Goal: Communication & Community: Answer question/provide support

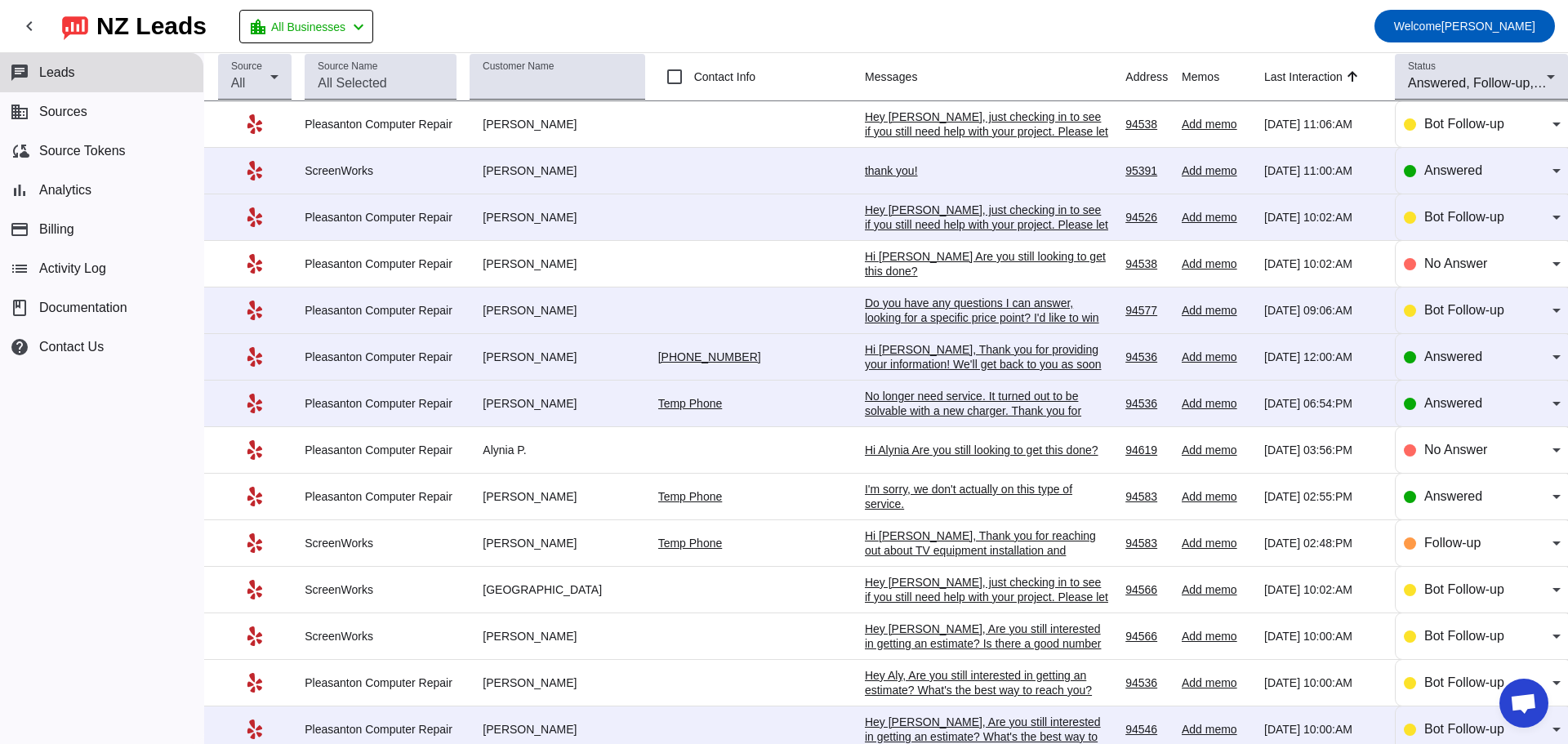
click at [865, 174] on div "thank you!" at bounding box center [987, 171] width 245 height 15
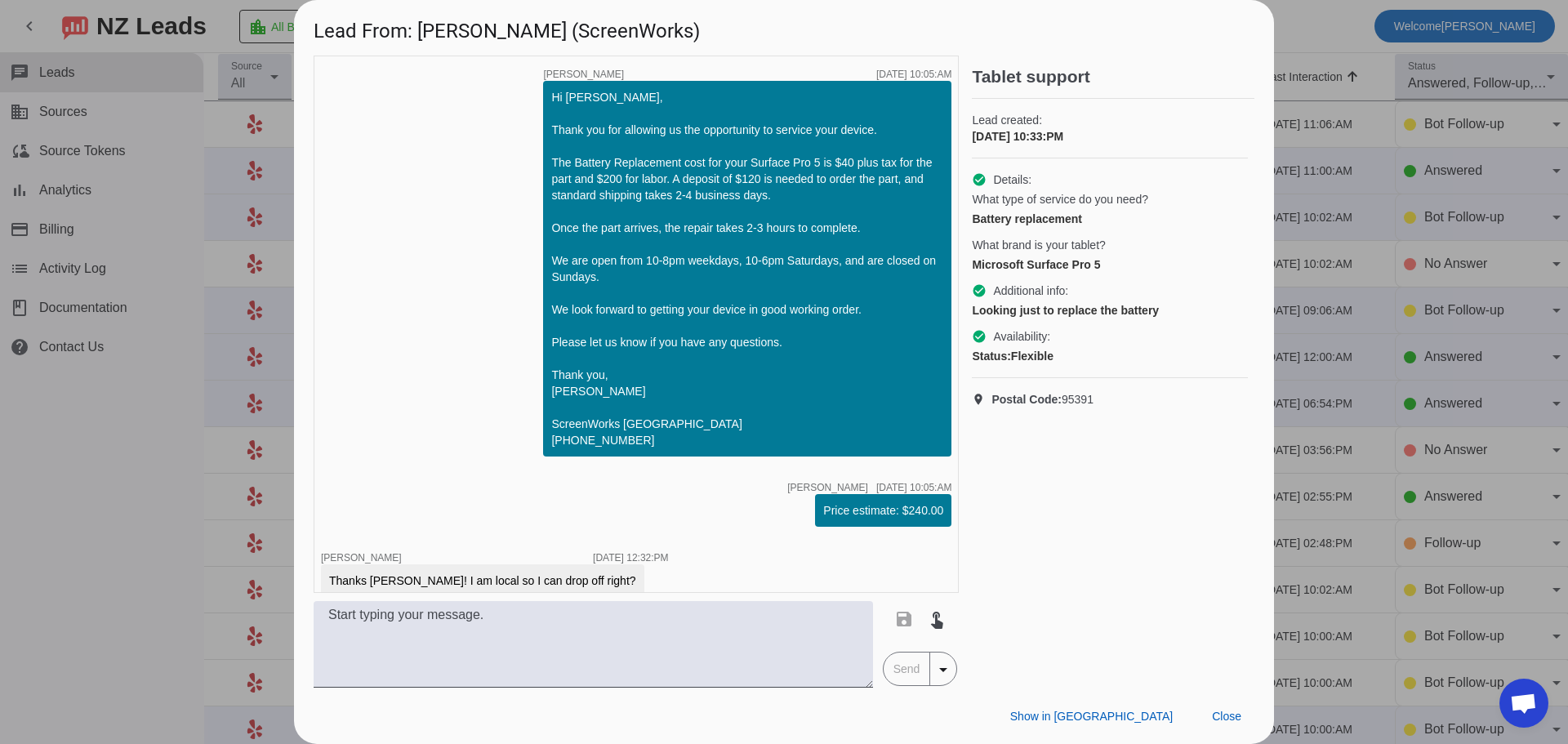
scroll to position [738, 0]
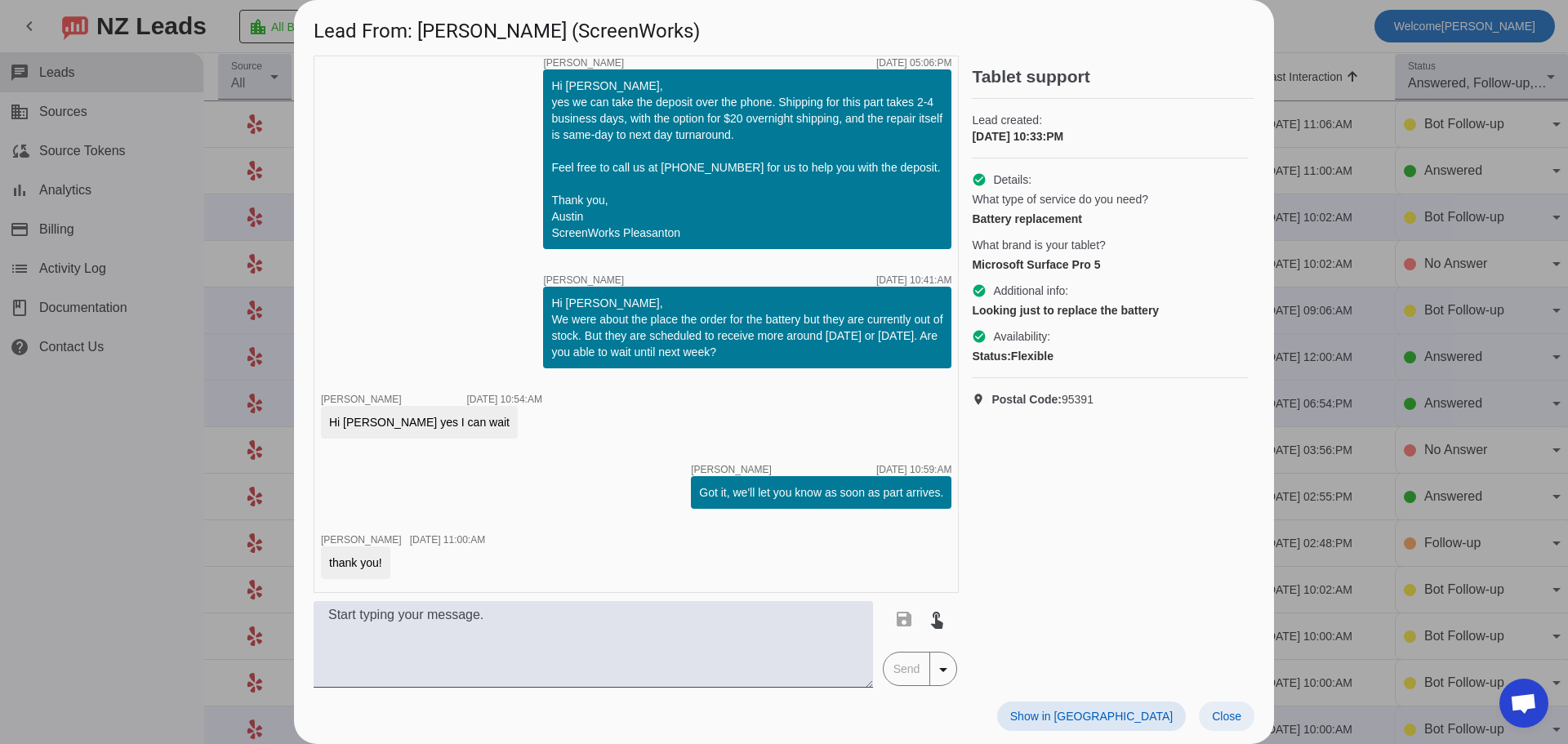
click at [1215, 721] on span "Close" at bounding box center [1227, 717] width 29 height 13
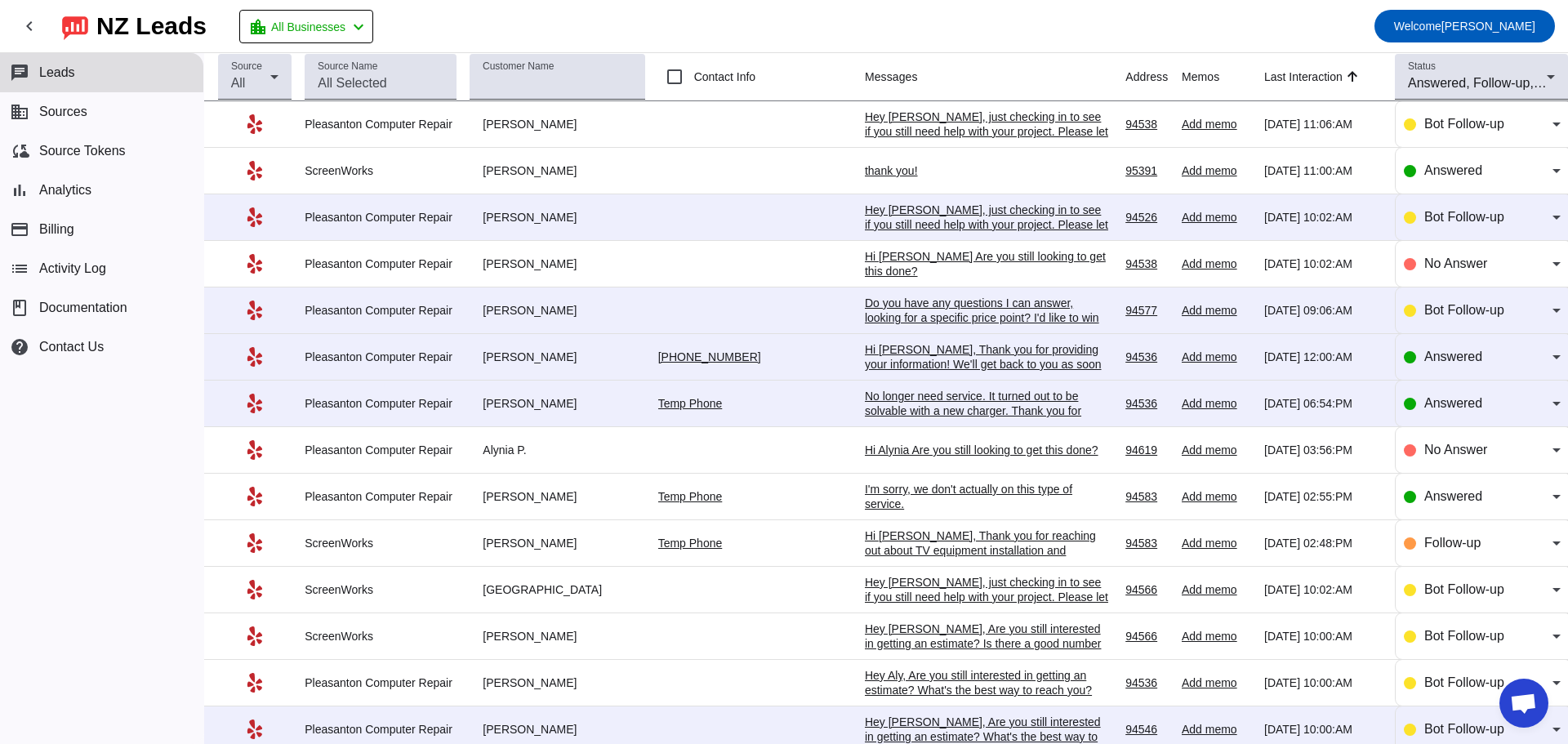
click at [865, 366] on div "Hi [PERSON_NAME], Thank you for providing your information! We'll get back to y…" at bounding box center [987, 372] width 245 height 59
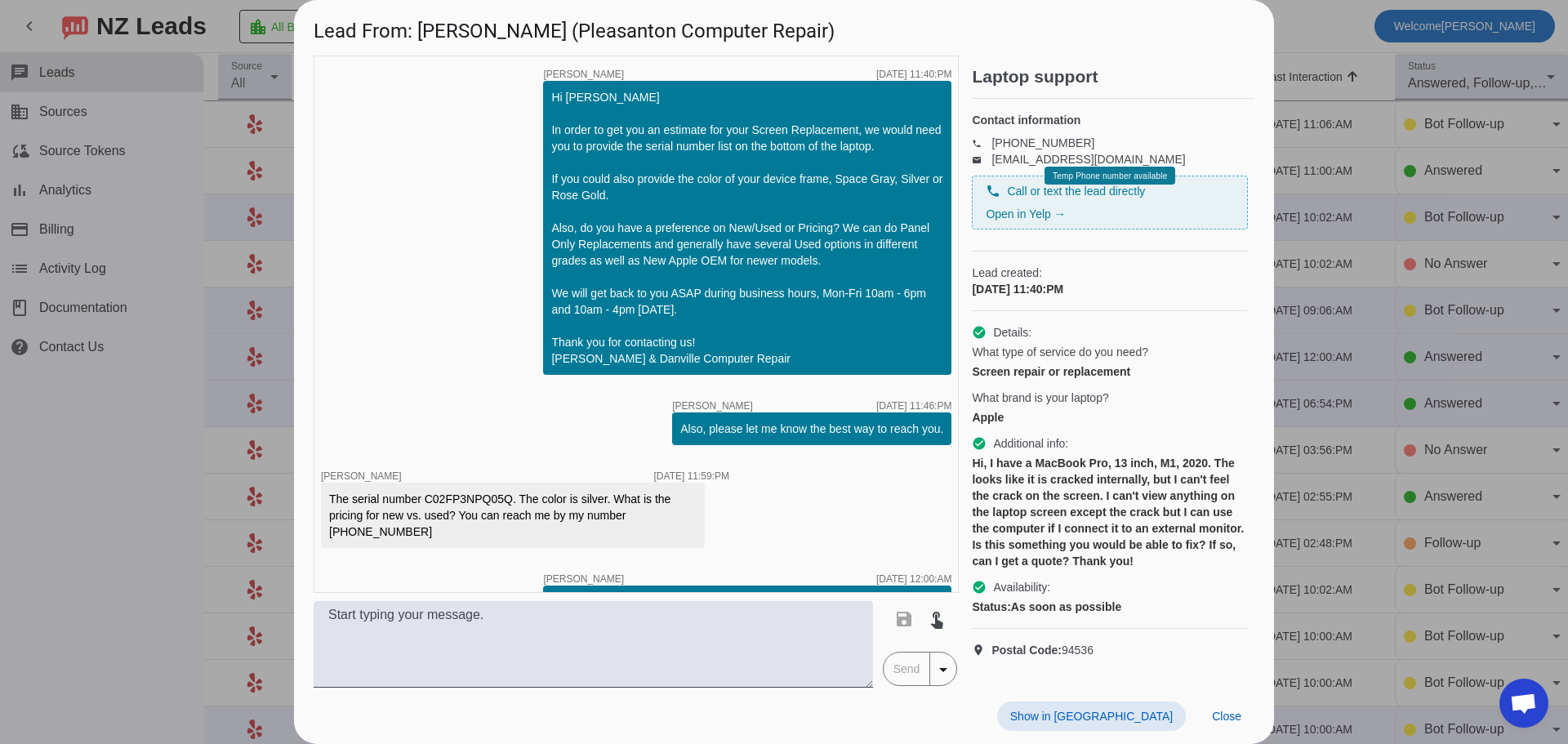
scroll to position [104, 0]
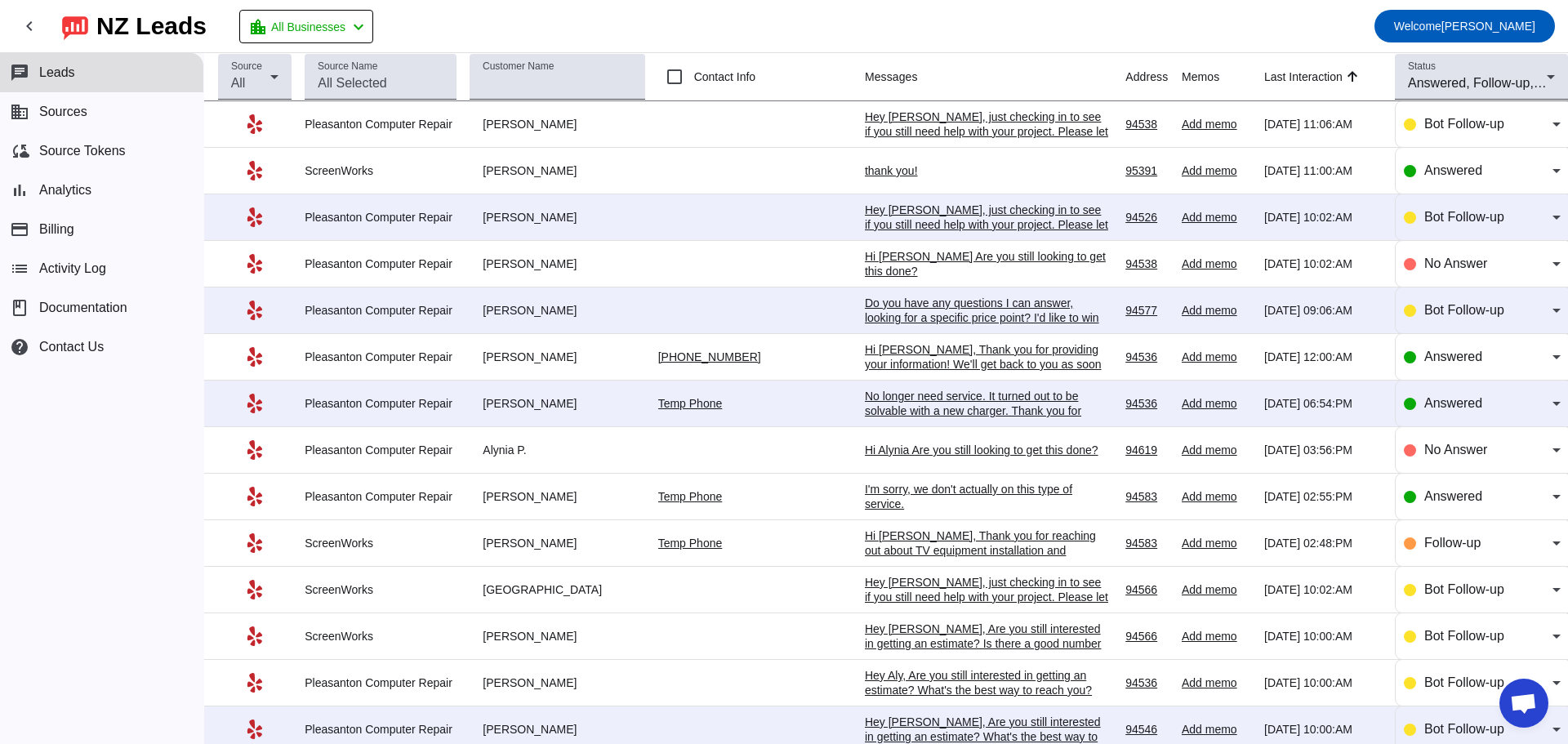
click at [865, 405] on div "No longer need service. It turned out to be solvable with a new charger. Thank …" at bounding box center [987, 410] width 245 height 45
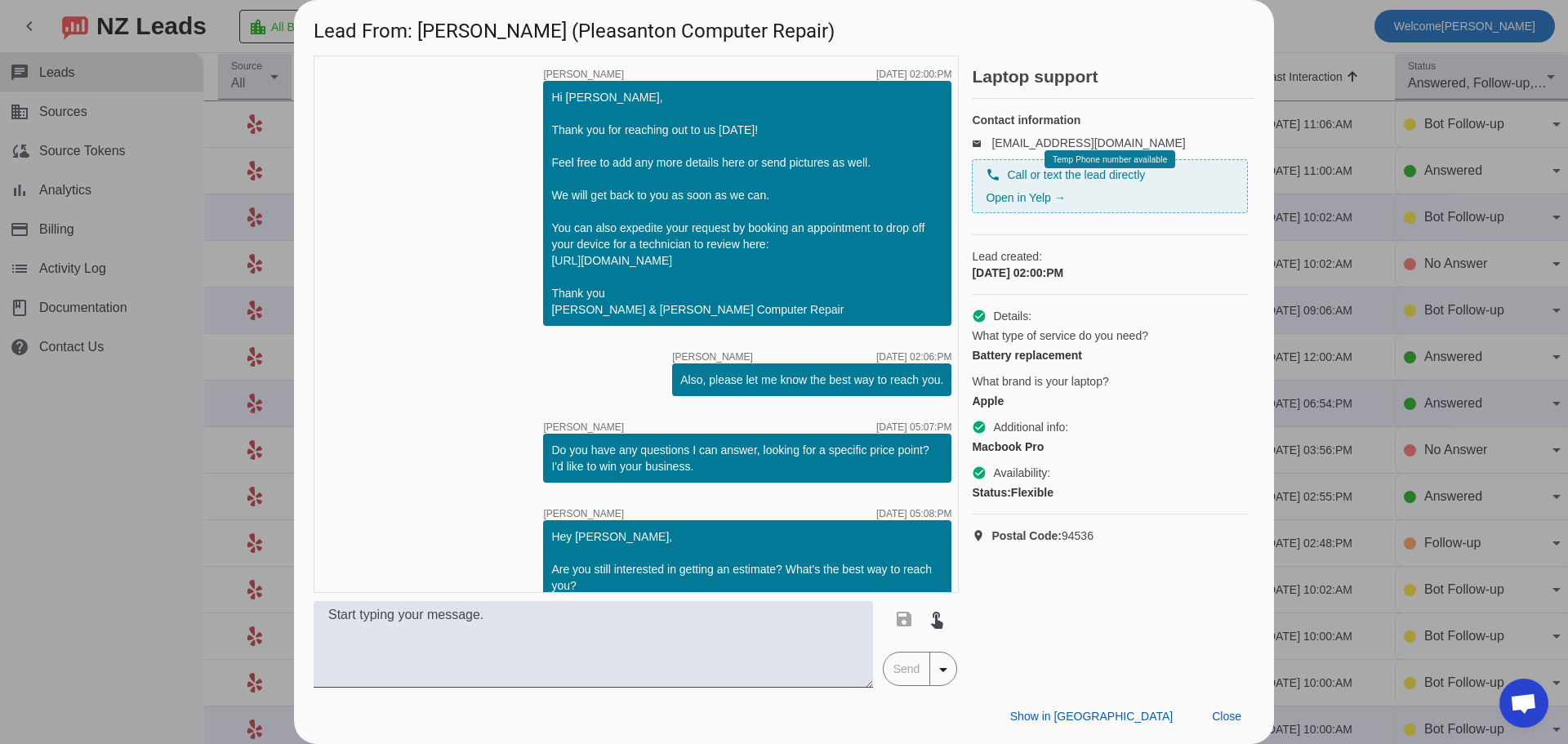
scroll to position [191, 0]
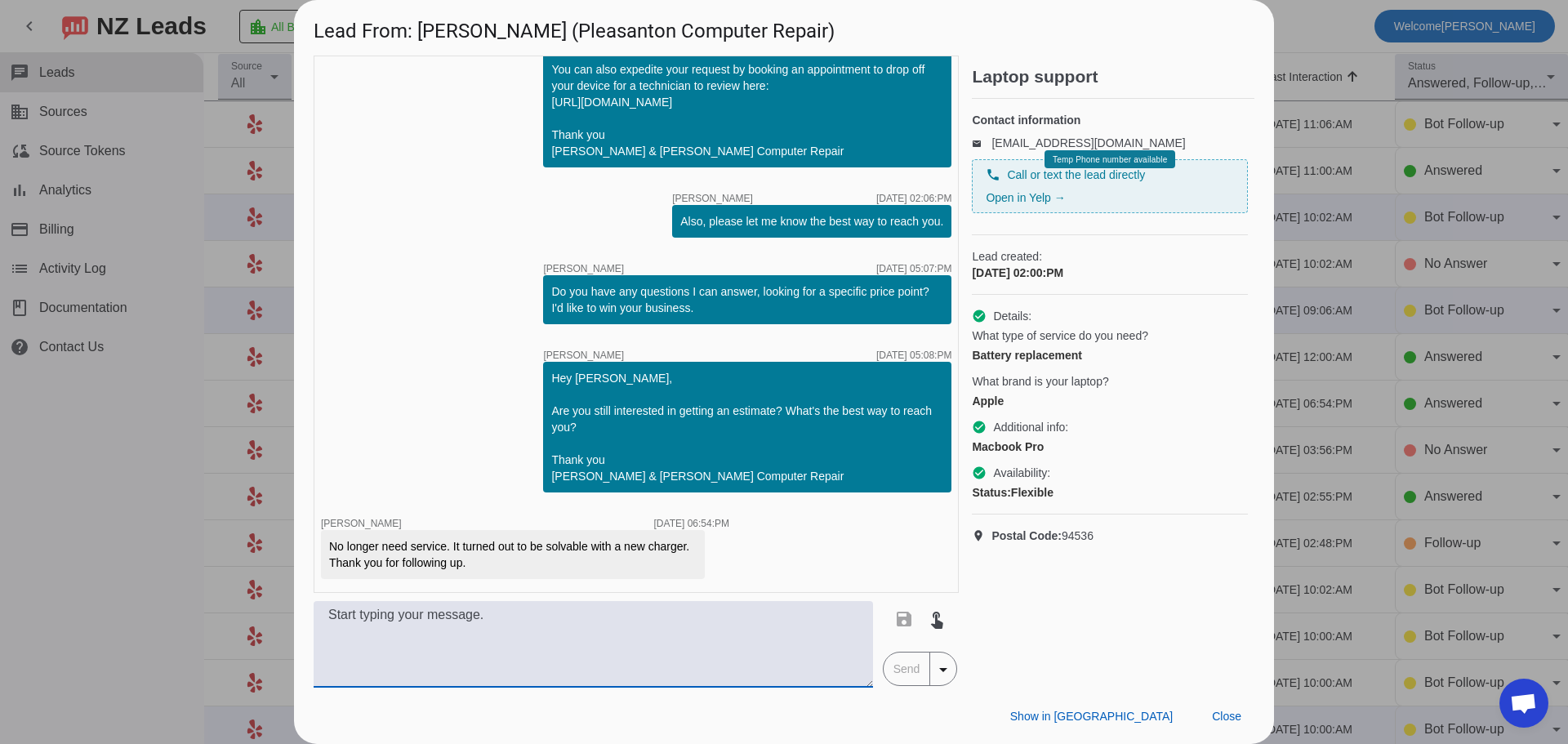
click at [631, 626] on textarea at bounding box center [593, 644] width 559 height 86
click at [522, 617] on textarea "That's good news. Please reach out if you need any help in the future." at bounding box center [593, 644] width 559 height 86
click at [576, 617] on textarea "That's good news. Please reach back out if you need any help in the future." at bounding box center [593, 644] width 559 height 86
click at [821, 619] on textarea "That's good news. Please reach back out to us if you need any help in the futur…" at bounding box center [593, 644] width 559 height 86
click at [434, 617] on textarea "That's good news. Please reach back out to us if you need any help in the futur…" at bounding box center [593, 644] width 559 height 86
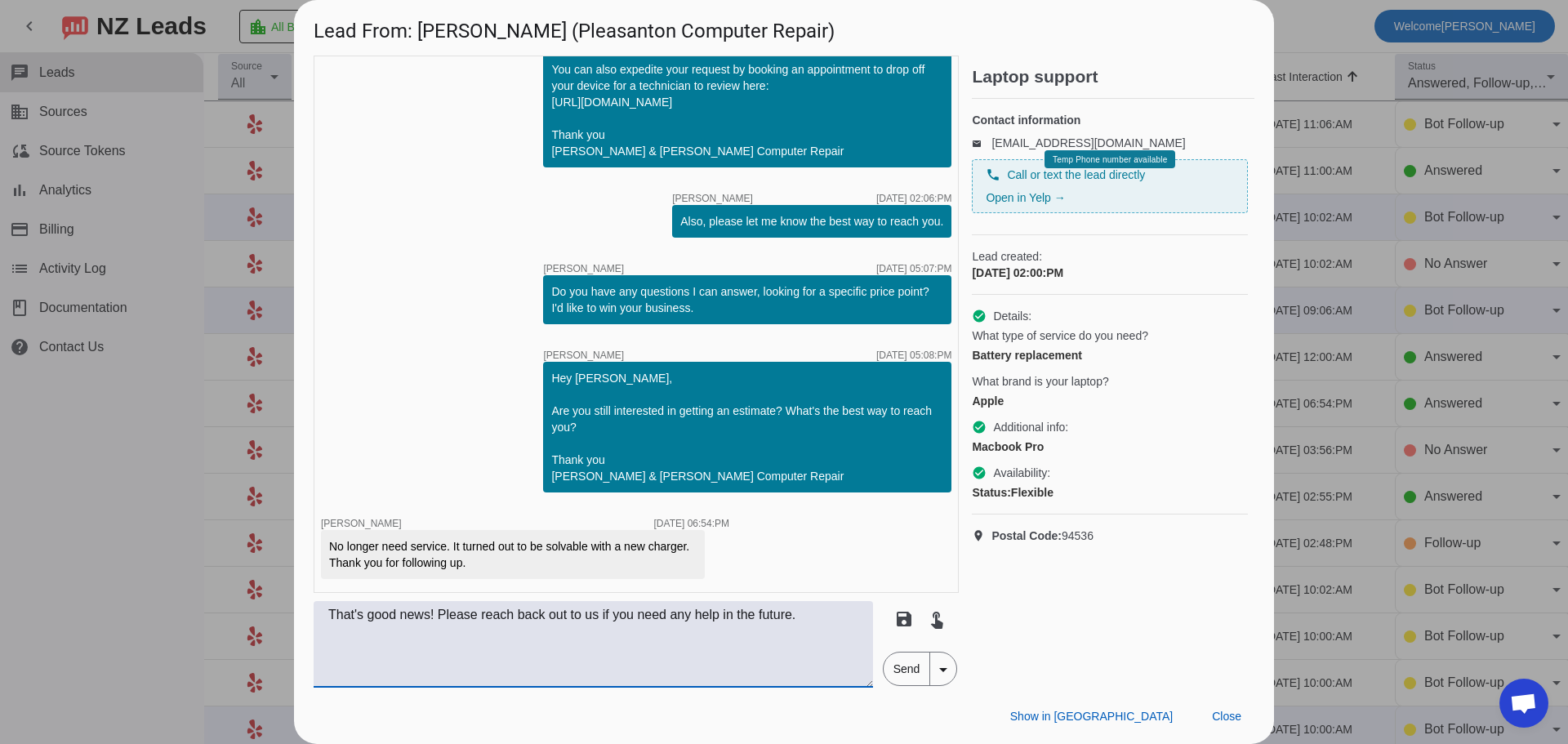
click at [398, 617] on textarea "That's good news! Please reach back out to us if you need any help in the futur…" at bounding box center [593, 644] width 559 height 86
drag, startPoint x: 398, startPoint y: 615, endPoint x: 375, endPoint y: 616, distance: 23.0
click at [375, 616] on textarea "That's good news! Please reach back out to us if you need any help in the futur…" at bounding box center [593, 644] width 559 height 86
click at [481, 617] on textarea "That's great news! Please reach back out to us if you need any help in the futu…" at bounding box center [593, 644] width 559 height 86
click at [761, 617] on textarea "That's great news! Feel free to reach back out to us if you need any help in th…" at bounding box center [593, 644] width 559 height 86
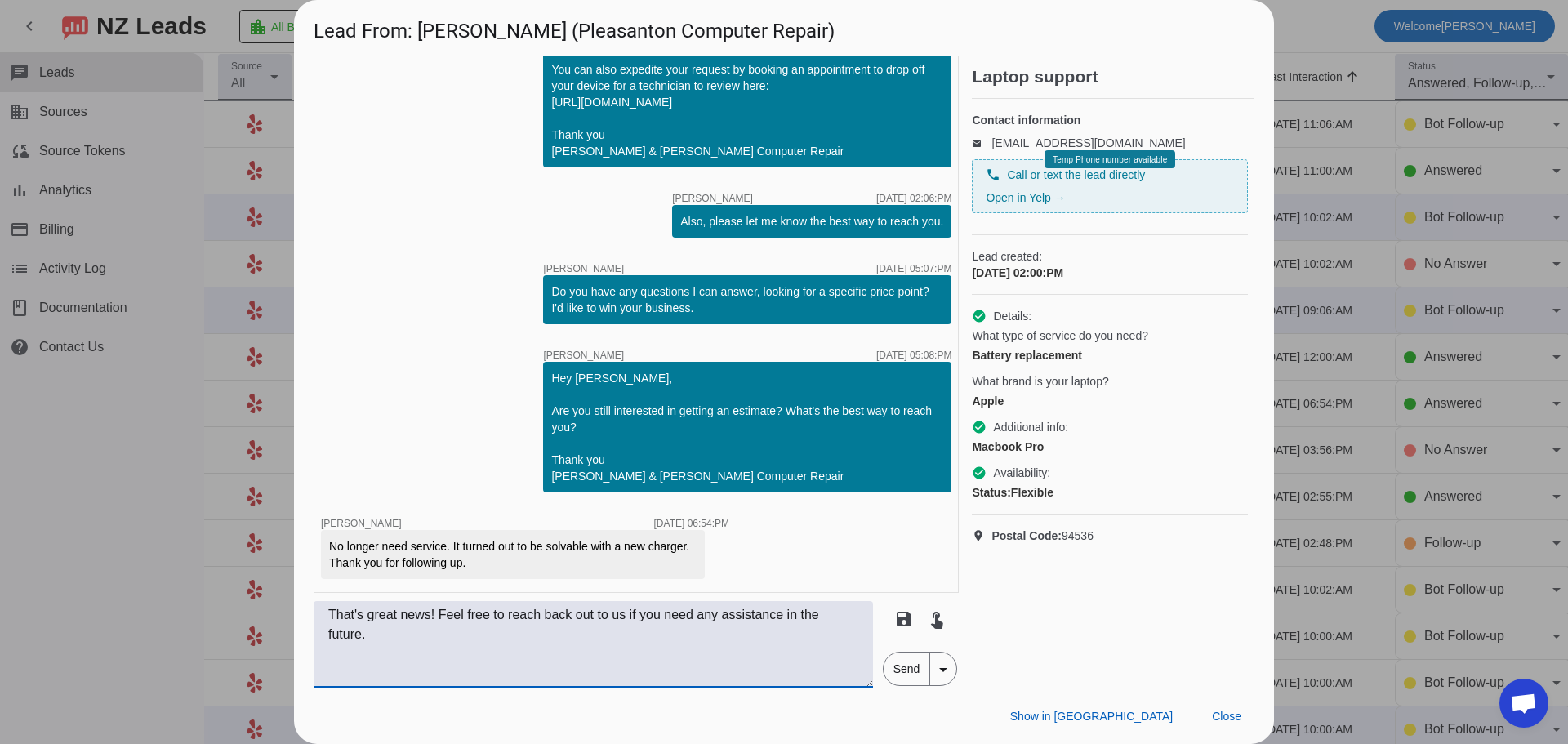
click at [382, 640] on textarea "That's great news! Feel free to reach back out to us if you need any assistance…" at bounding box center [593, 644] width 559 height 86
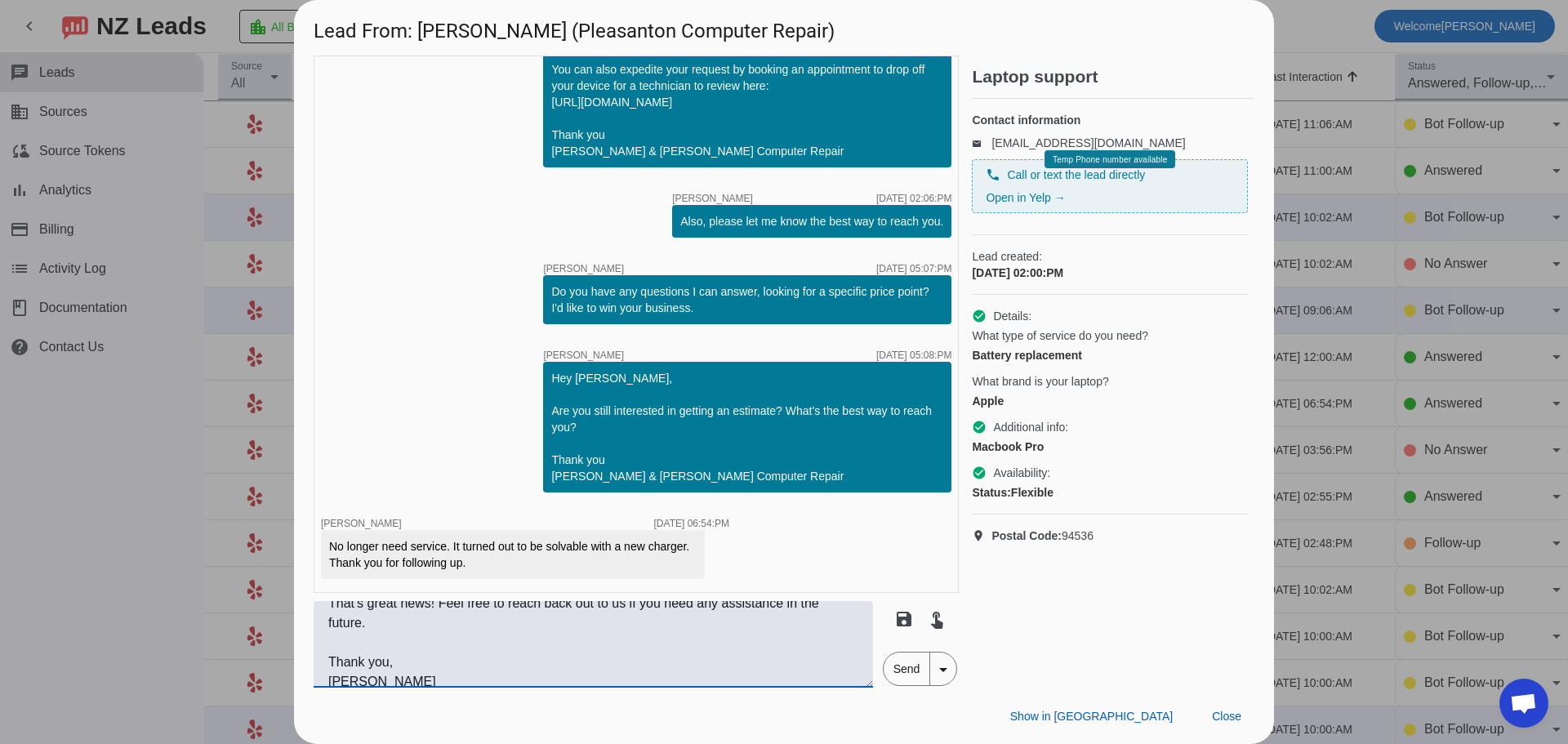
scroll to position [0, 0]
click at [440, 617] on textarea "That's great news! Feel free to reach back out to us if you need any assistance…" at bounding box center [593, 644] width 559 height 86
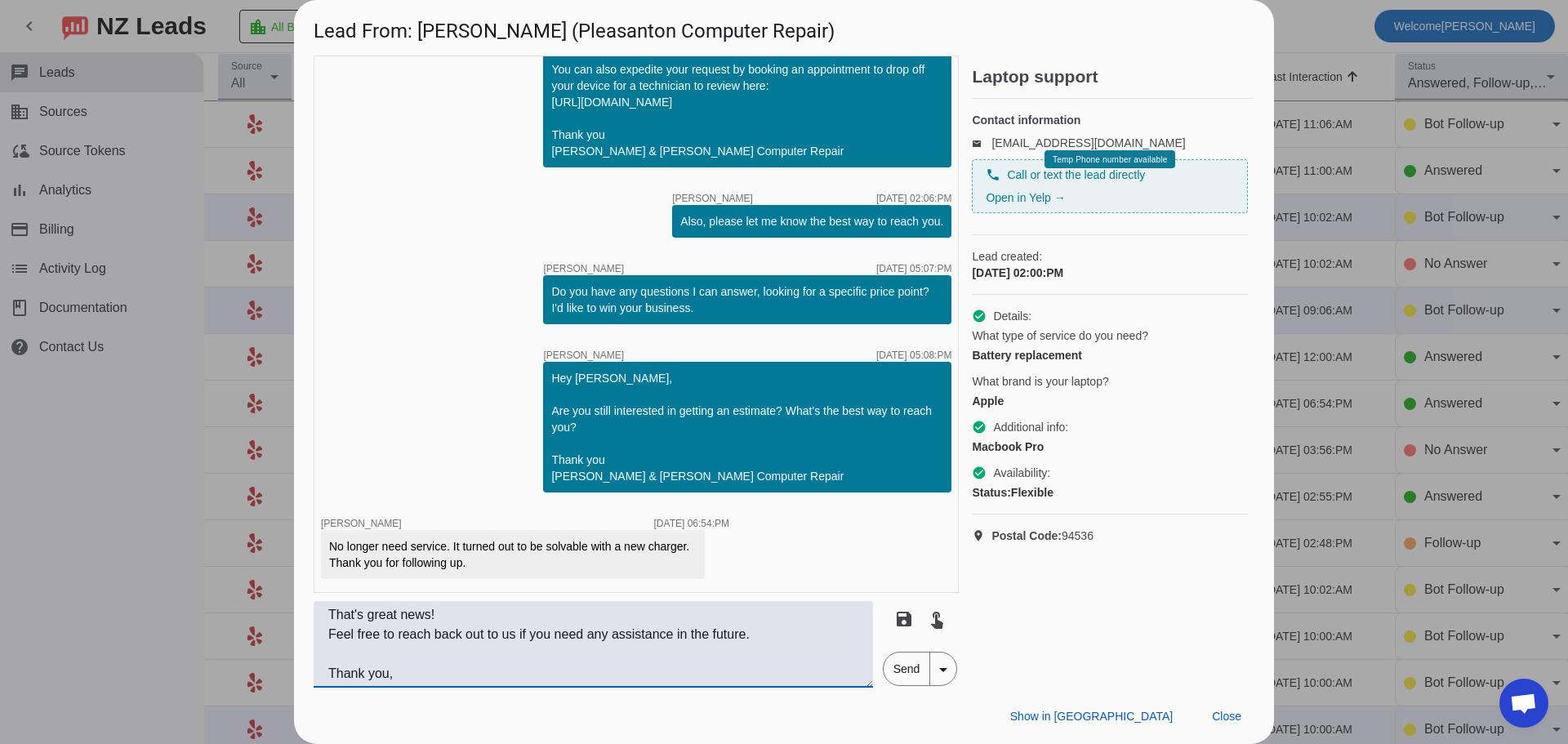
click at [469, 637] on textarea "That's great news! Feel free to reach back out to us if you need any assistance…" at bounding box center [593, 644] width 559 height 86
type textarea "That's great news! Feel free to reach out to us if you need any assistance in t…"
click at [907, 662] on span "Send" at bounding box center [906, 668] width 46 height 32
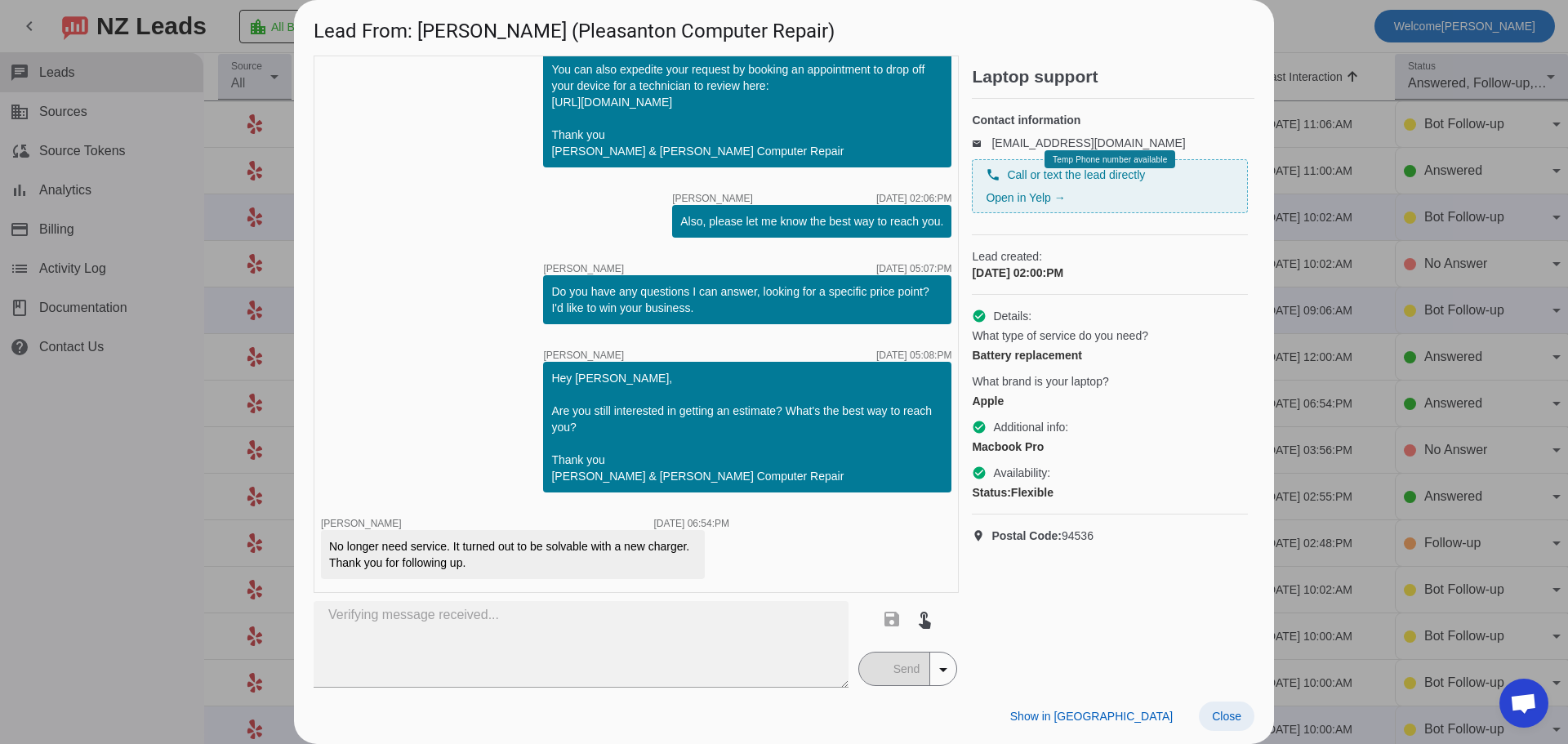
click at [1221, 714] on span "Close" at bounding box center [1227, 717] width 29 height 13
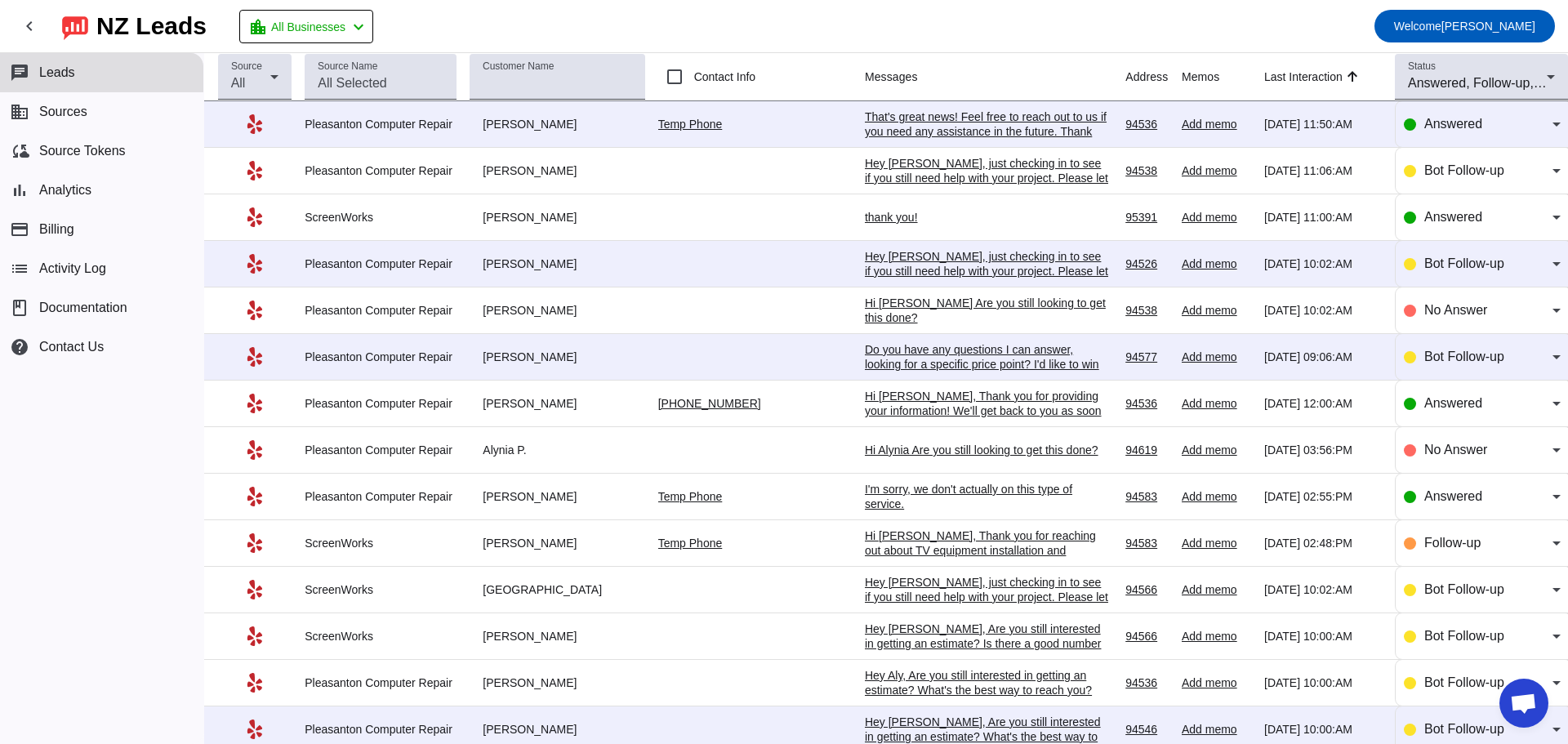
click at [865, 219] on div "thank you!" at bounding box center [987, 217] width 245 height 15
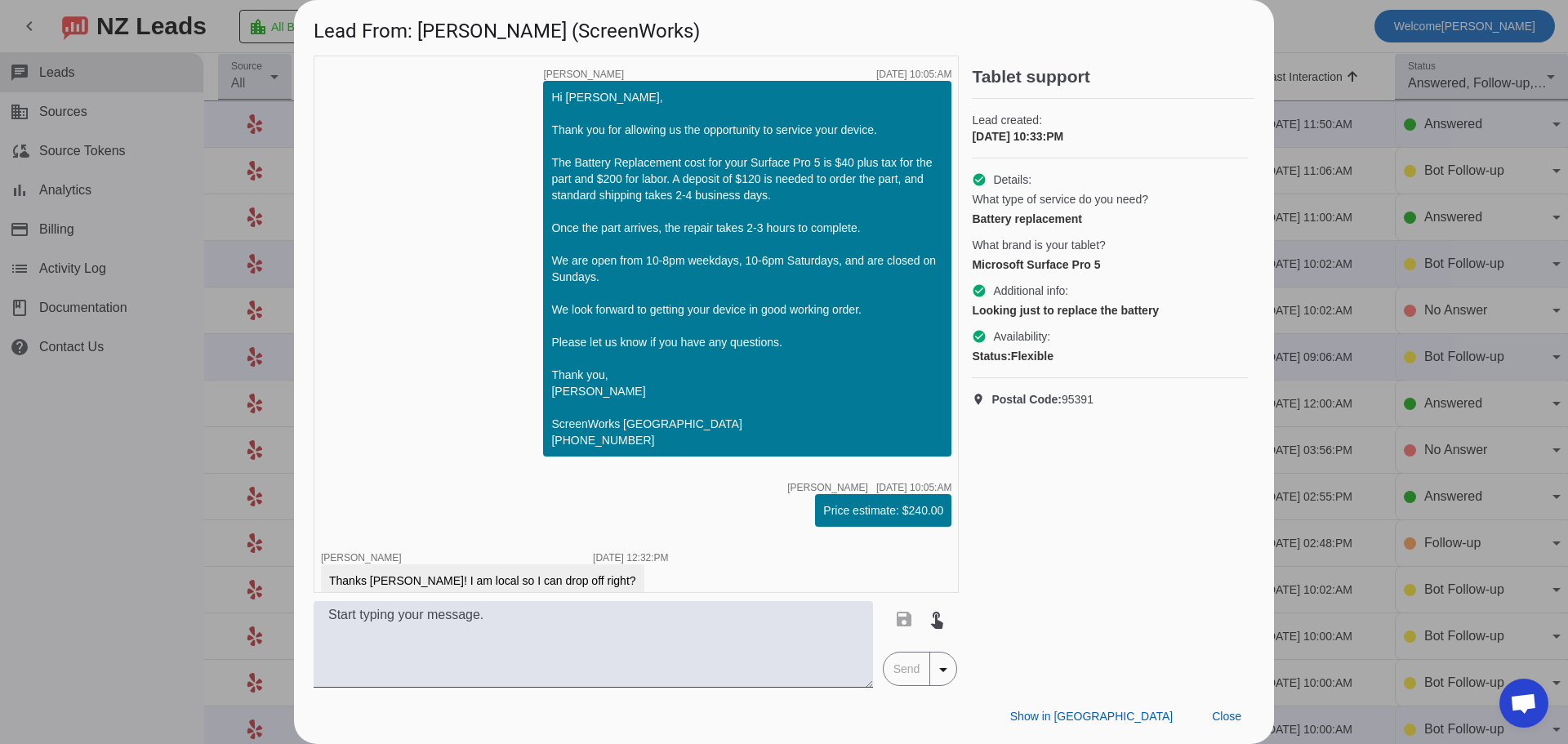
scroll to position [738, 0]
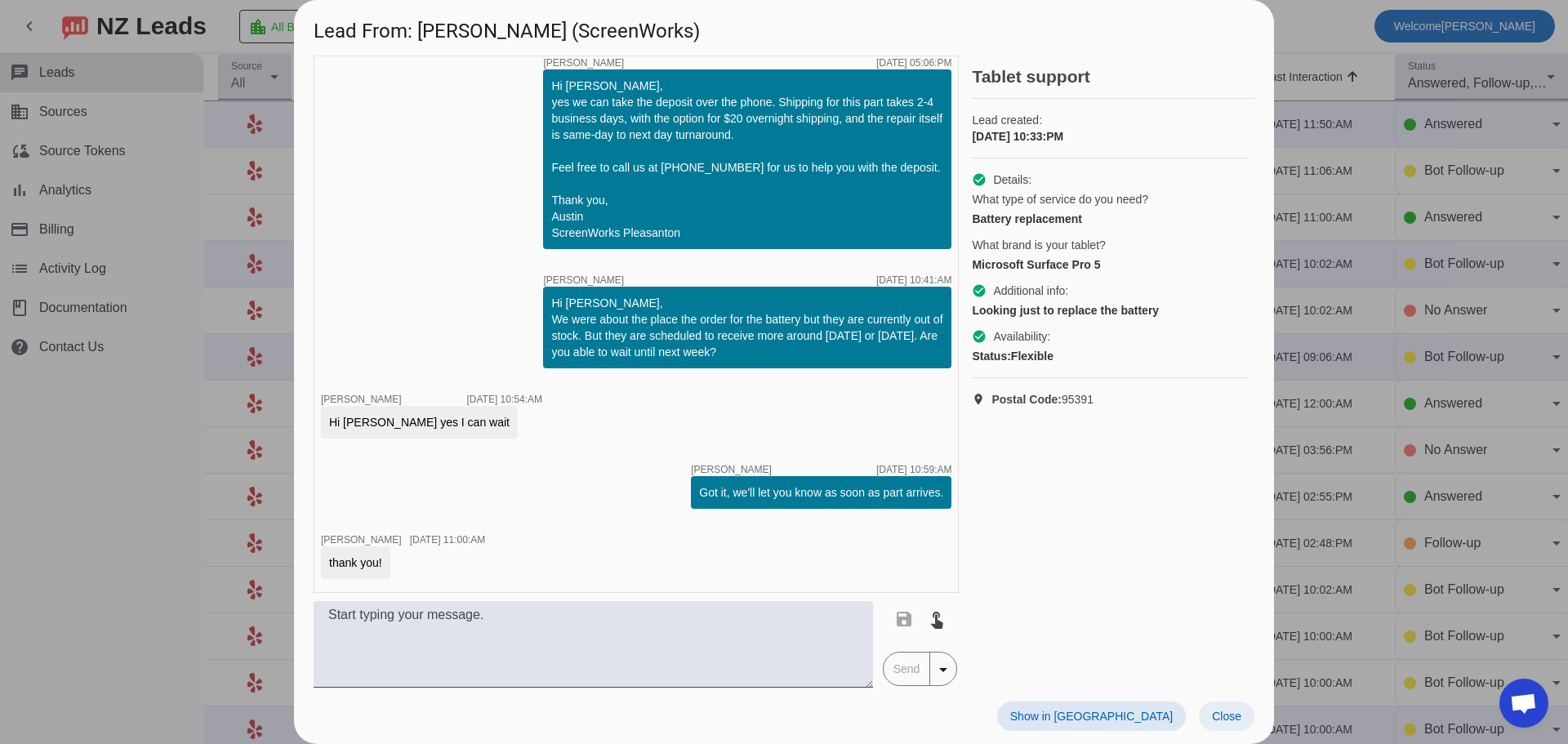
click at [1231, 712] on span "Close" at bounding box center [1227, 717] width 29 height 13
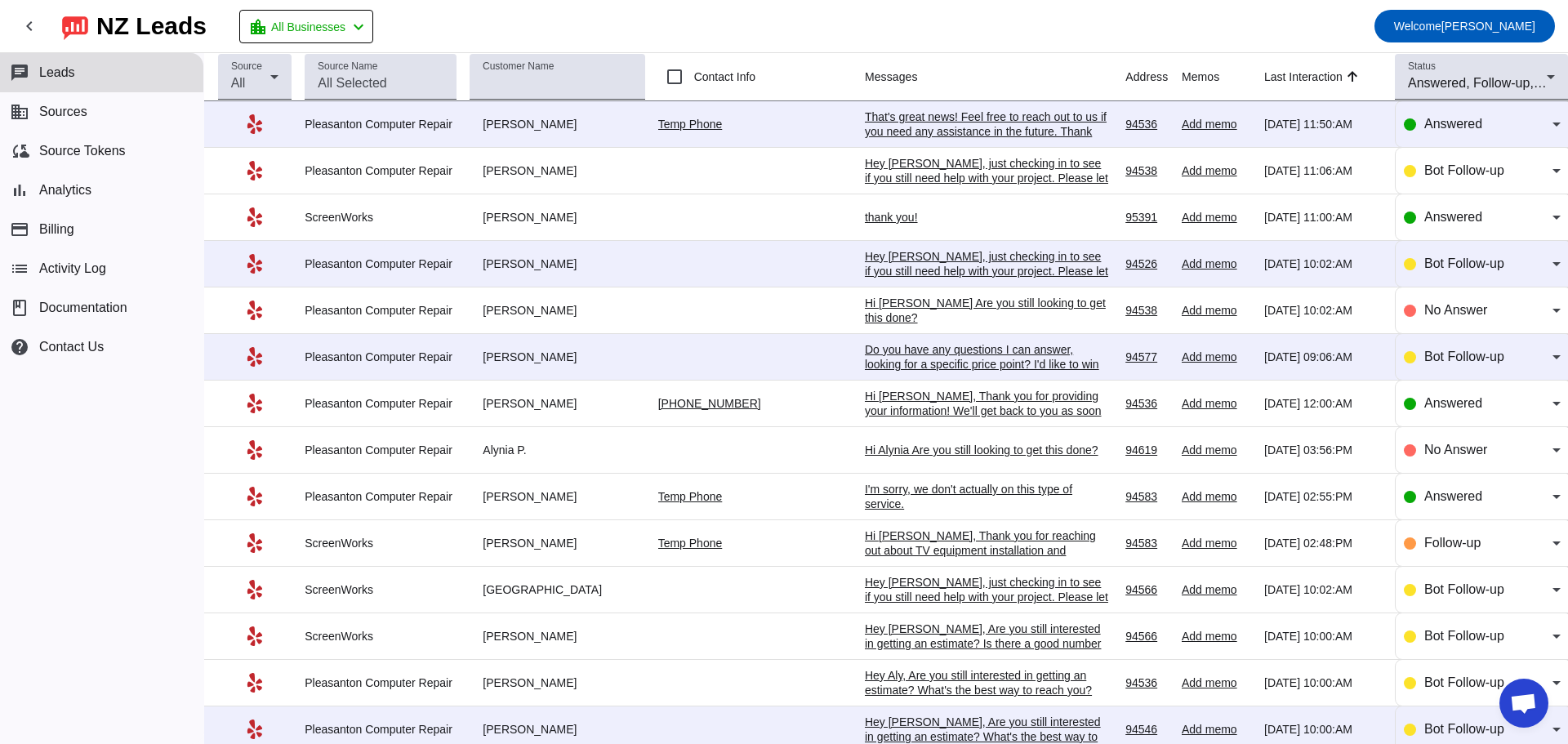
click at [952, 412] on div "Hi [PERSON_NAME], Thank you for providing your information! We'll get back to y…" at bounding box center [987, 418] width 245 height 59
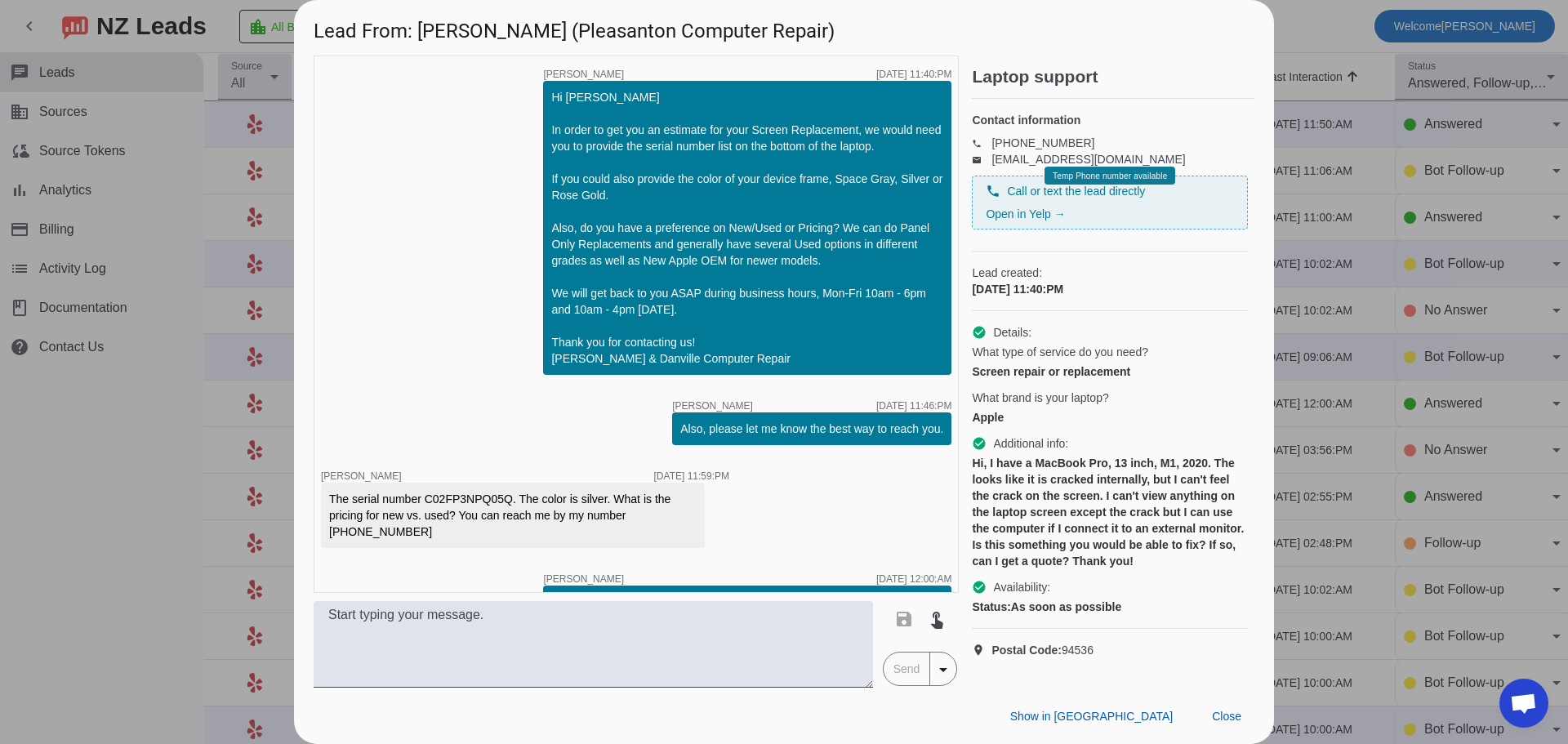
scroll to position [104, 0]
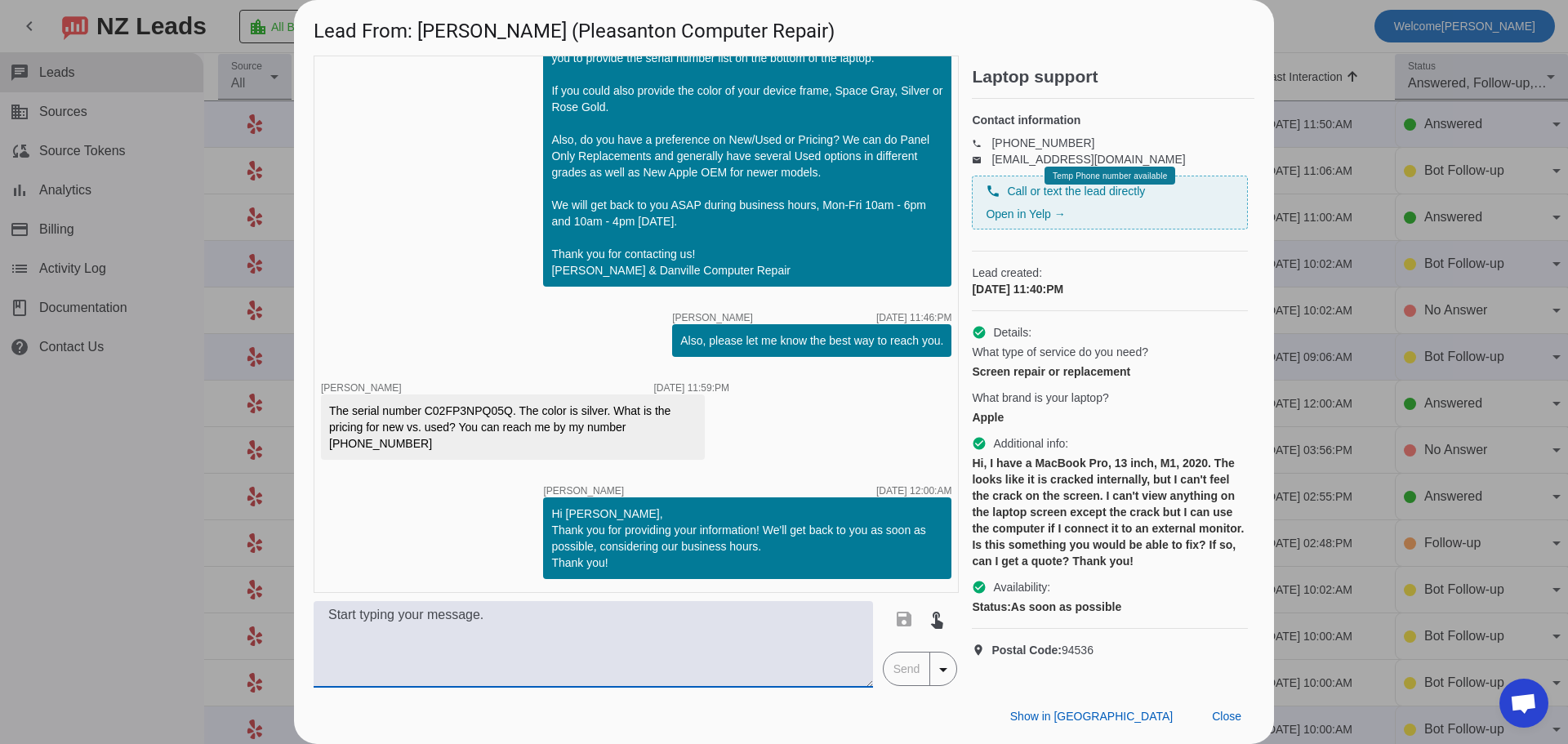
click at [489, 630] on textarea at bounding box center [593, 644] width 559 height 86
drag, startPoint x: 366, startPoint y: 676, endPoint x: 333, endPoint y: 680, distance: 33.2
click at [333, 680] on textarea "Hi Anjali, The screen would be $200+ tax plus $200 labor. If the frame is damag…" at bounding box center [593, 644] width 559 height 86
click at [622, 652] on textarea "Hi Anjali, The screen would be $200+ tax plus $200 labor. If the frame is damag…" at bounding box center [593, 644] width 559 height 86
click at [351, 672] on textarea "Hi Anjali, The screen would be $200+ tax plus $200 labor. If the frame is damag…" at bounding box center [593, 644] width 559 height 86
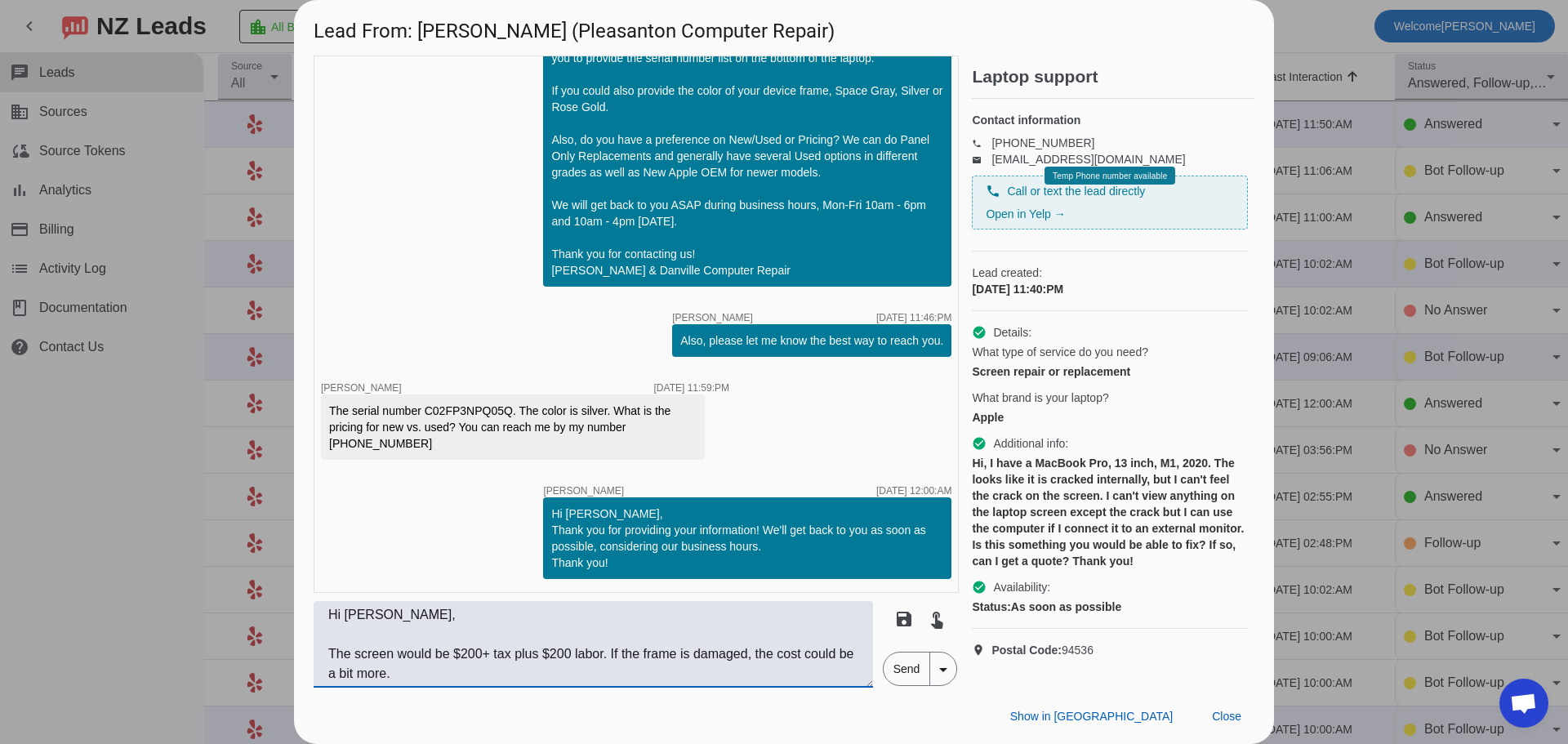
click at [330, 651] on textarea "Hi Anjali, The screen would be $200+ tax plus $200 labor. If the frame is damag…" at bounding box center [593, 644] width 559 height 86
click at [369, 658] on textarea "Hi Anjali, Thanks for your patience. The screen would be $200+ tax plus $200 la…" at bounding box center [593, 644] width 559 height 86
click at [629, 657] on textarea "Hi Anjali, Thank you for your patience. The screen would be $200+ tax plus $200…" at bounding box center [593, 644] width 559 height 86
click at [706, 657] on textarea "Hi Anjali, Thank you for your patience. The screen would cost $200+ tax plus $2…" at bounding box center [593, 644] width 559 height 86
click at [830, 658] on textarea "Hi Anjali, Thank you for your patience. The screen would cost $200+ tax. Labor …" at bounding box center [593, 644] width 559 height 86
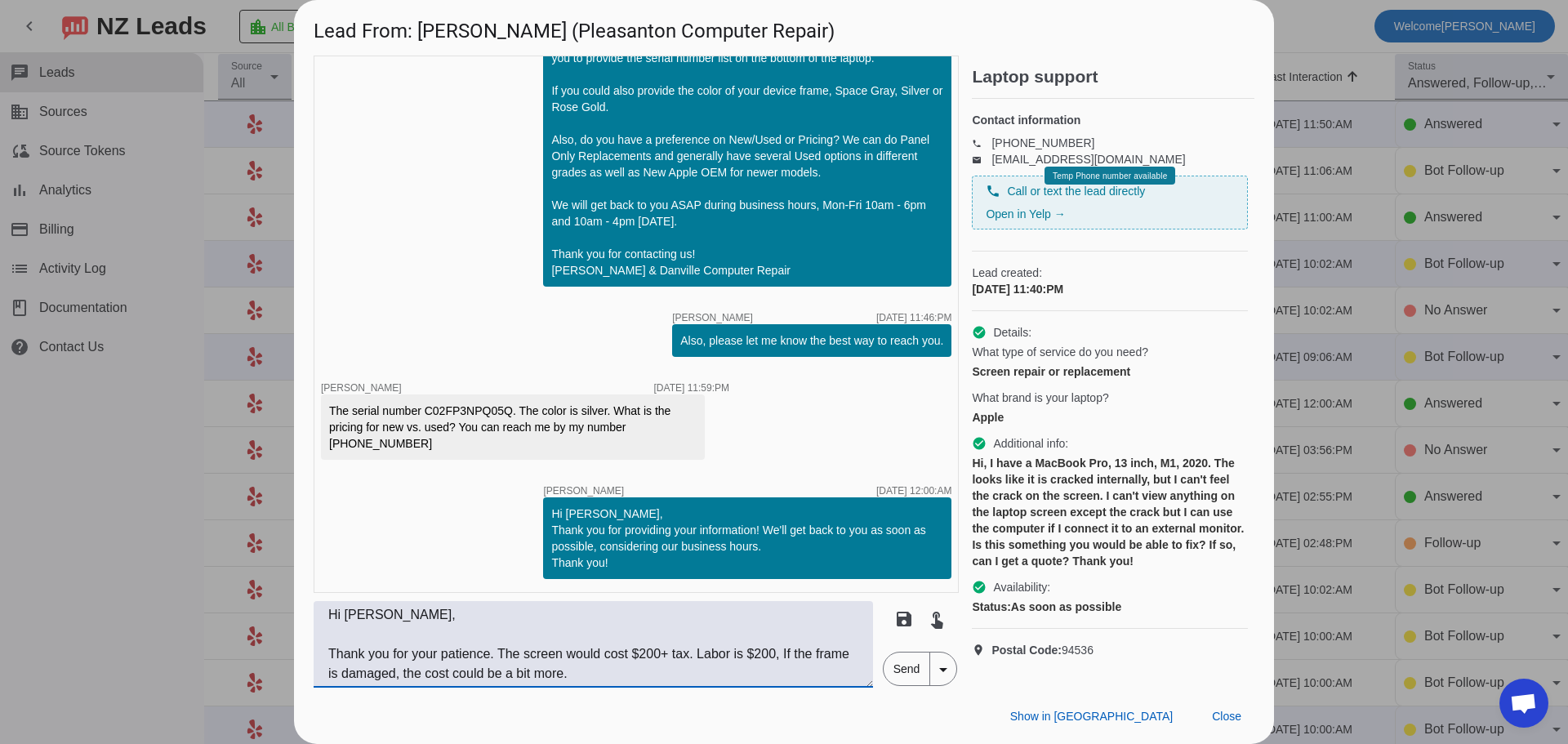
click at [803, 654] on textarea "Hi Anjali, Thank you for your patience. The screen would cost $200+ tax. Labor …" at bounding box center [593, 644] width 559 height 86
click at [622, 676] on textarea "Hi Anjali, Thank you for your patience. The screen would cost $200+ tax. Labor …" at bounding box center [593, 644] width 559 height 86
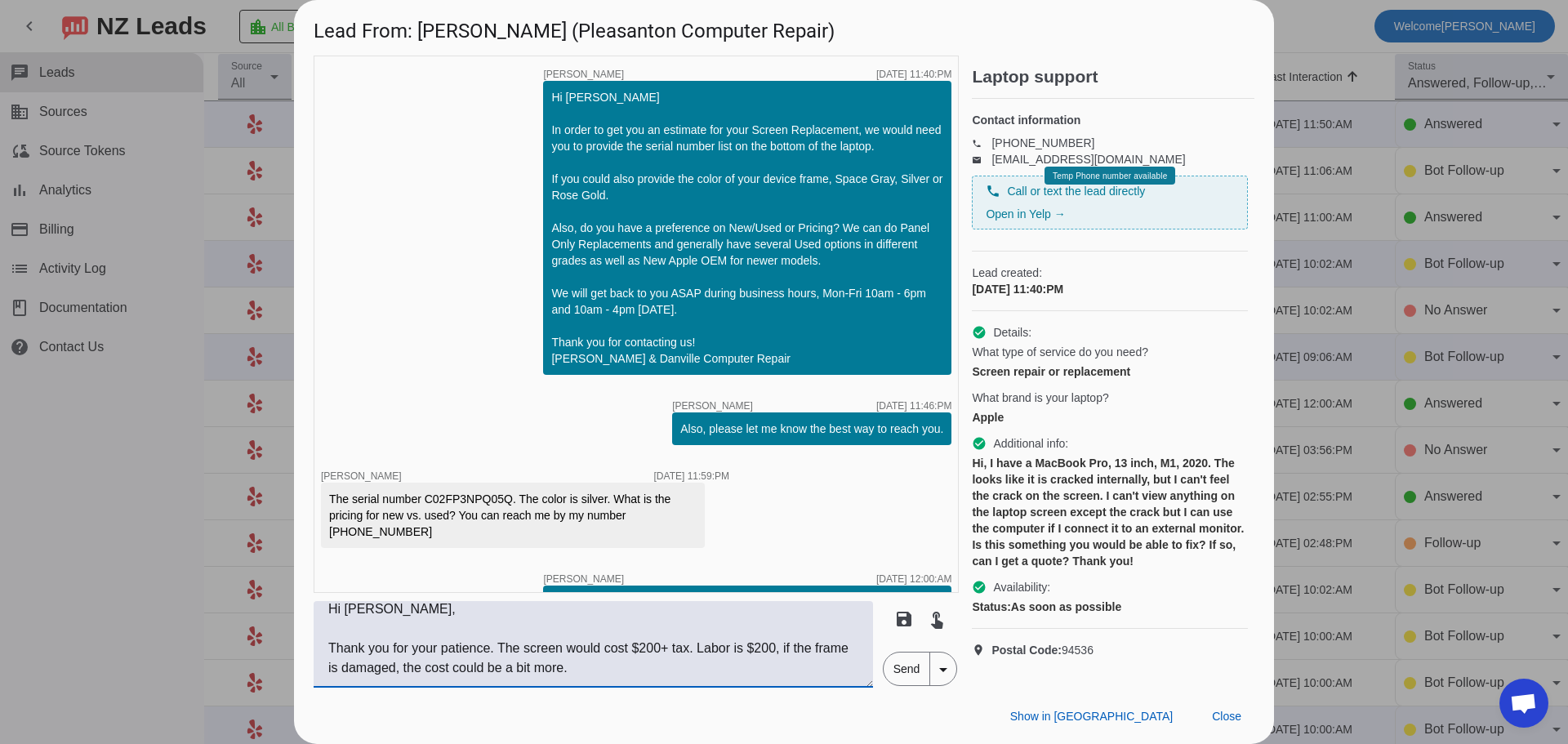
scroll to position [15, 0]
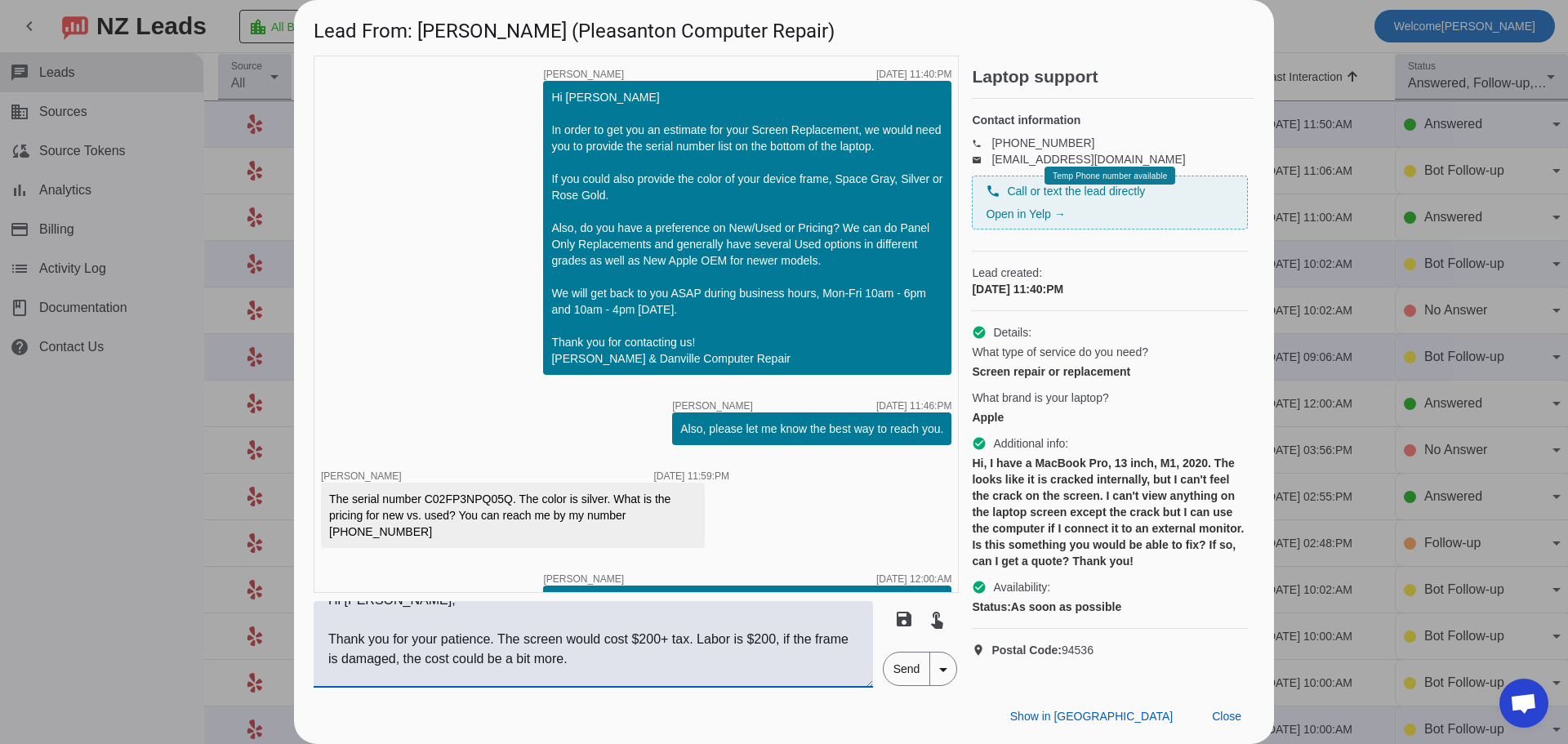
drag, startPoint x: 509, startPoint y: 638, endPoint x: 650, endPoint y: 671, distance: 144.8
click at [650, 671] on textarea "Hi Anjali, Thank you for your patience. The screen would cost $200+ tax. Labor …" at bounding box center [593, 644] width 559 height 86
paste textarea "If lcd housing is not damaged, $200+tax for the part and $200 for the installat…"
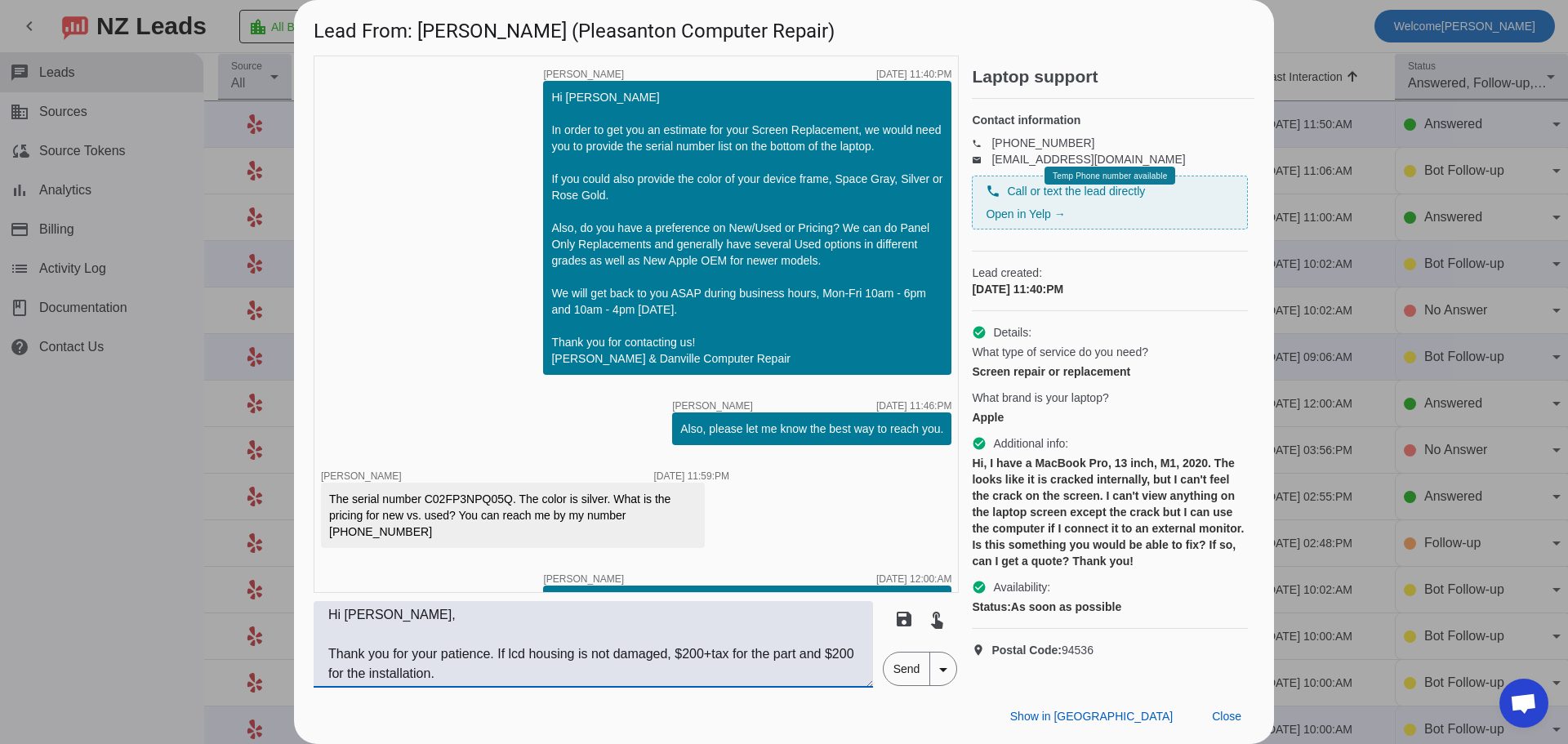
scroll to position [79, 0]
type textarea "Hi Anjali, Thank you for your patience. If lcd housing is not damaged, $200+tax…"
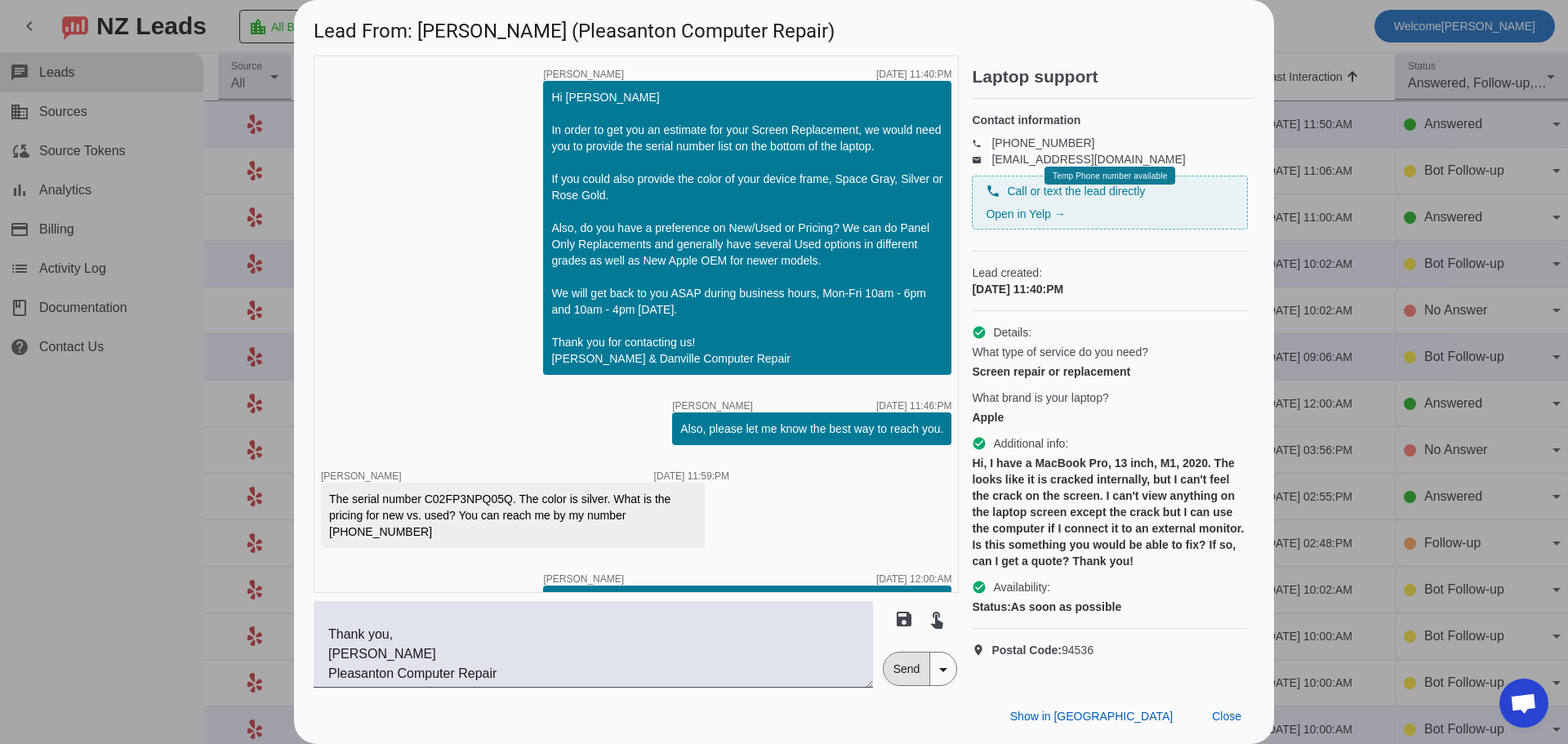
click at [894, 674] on span "Send" at bounding box center [906, 668] width 46 height 32
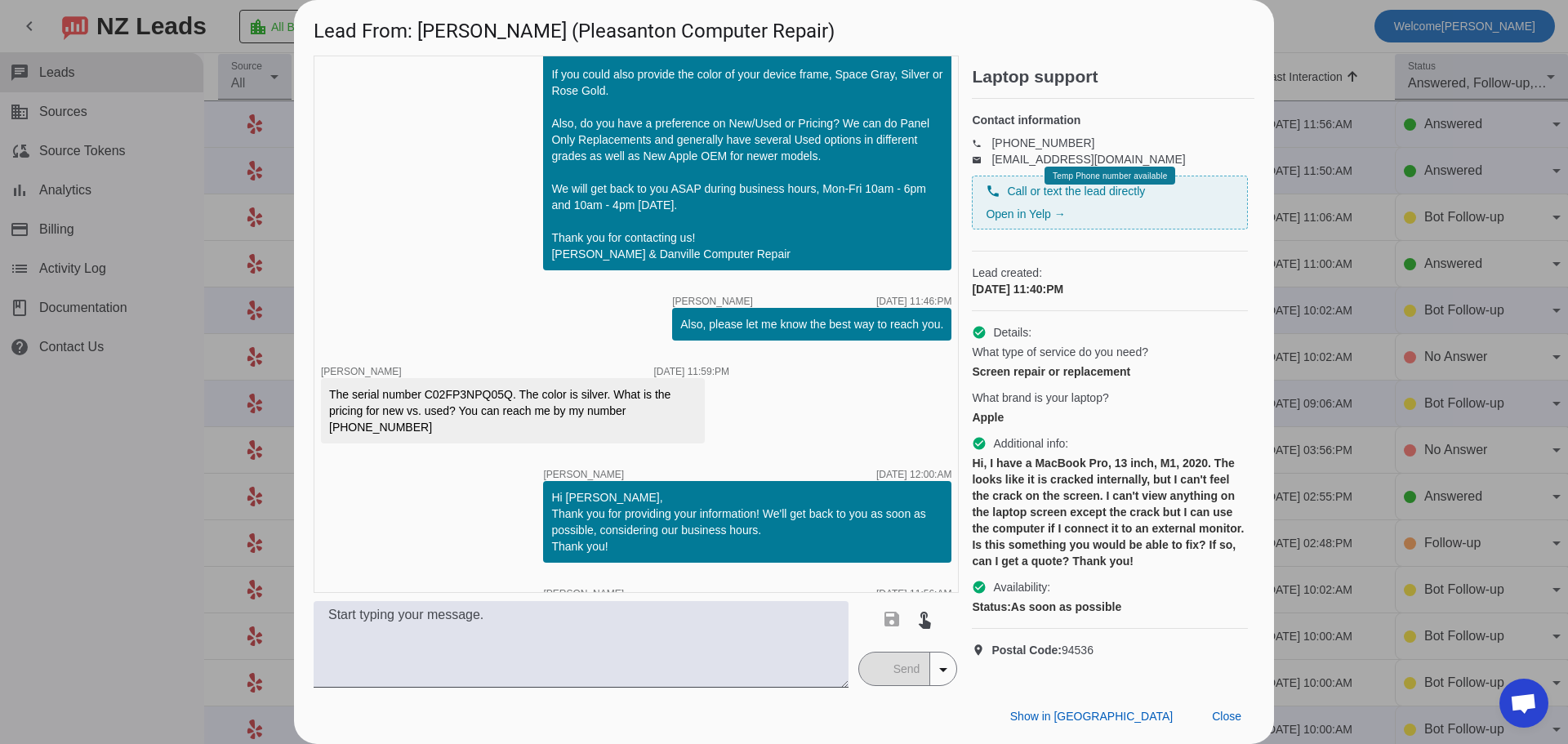
scroll to position [289, 0]
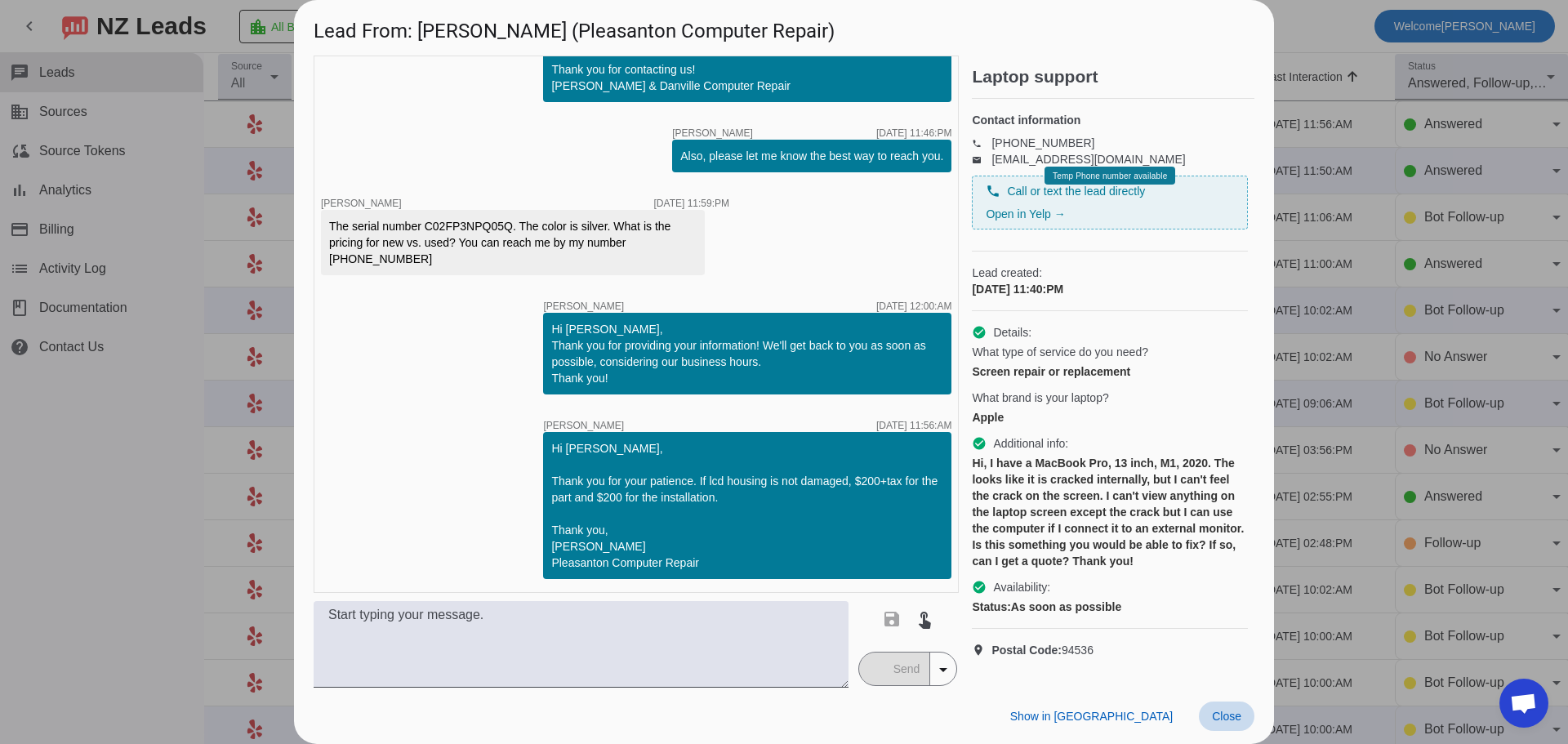
click at [1231, 717] on span "Close" at bounding box center [1227, 717] width 29 height 13
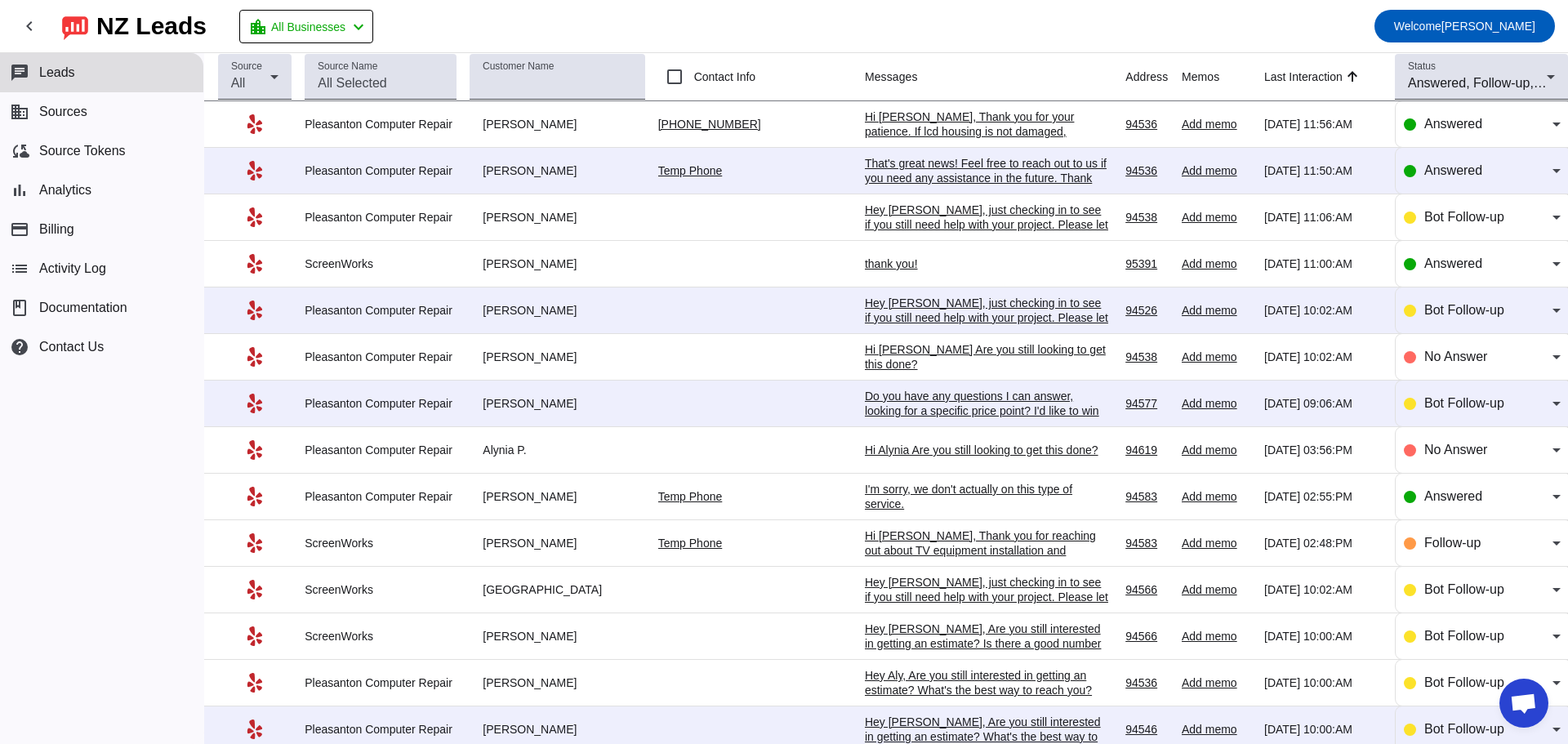
click at [886, 220] on div "Hey [PERSON_NAME], just checking in to see if you still need help with your pro…" at bounding box center [987, 240] width 245 height 74
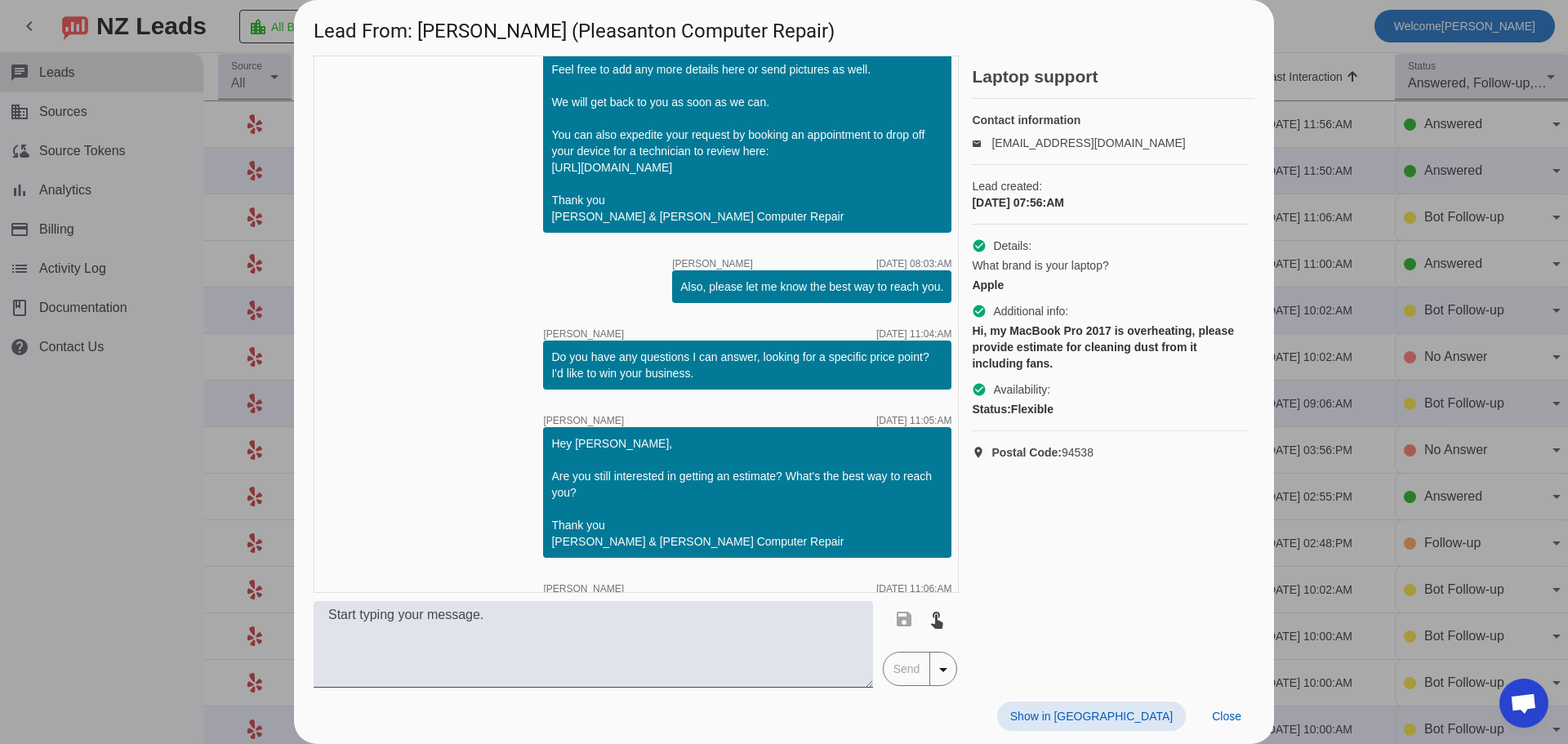
scroll to position [257, 0]
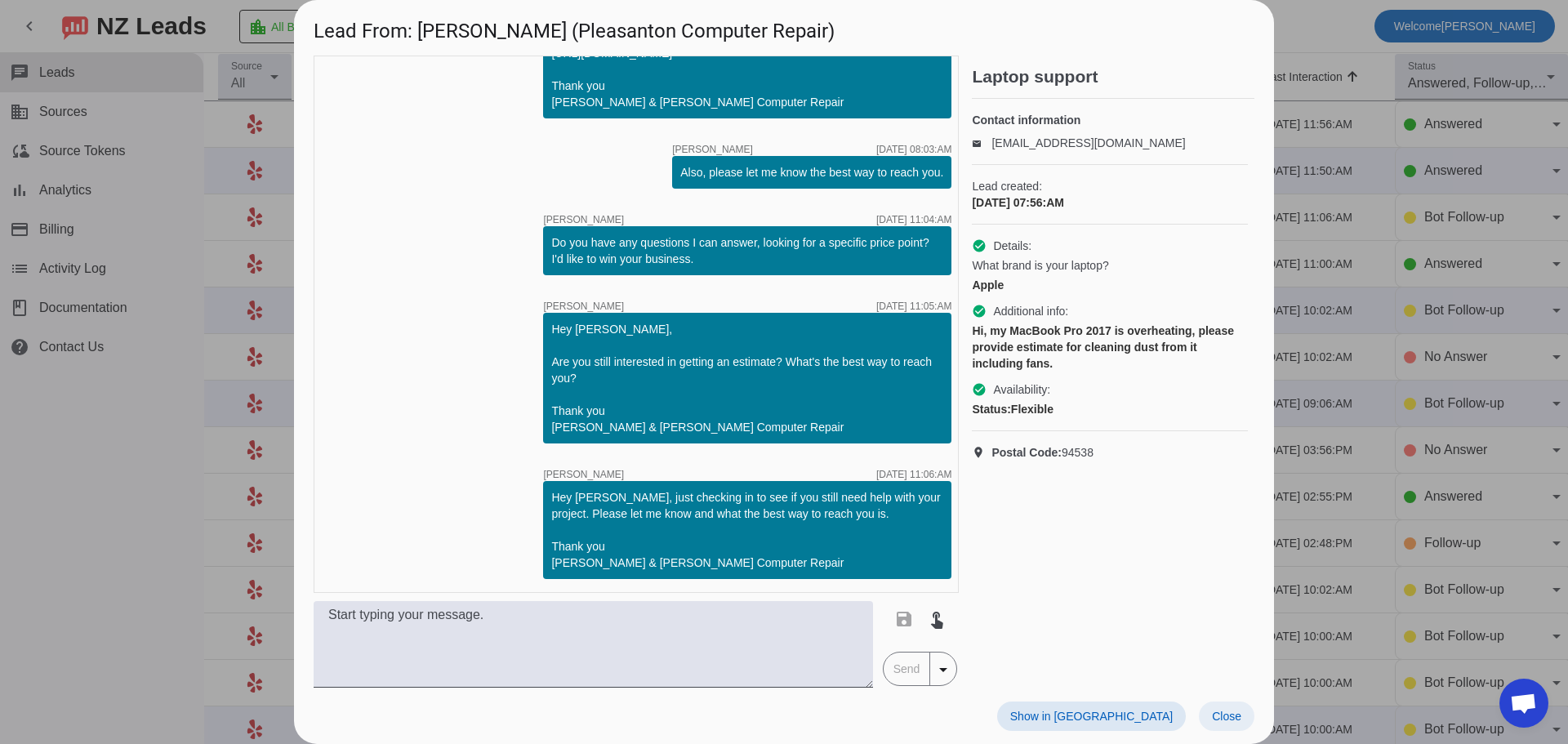
click at [1229, 722] on span "Close" at bounding box center [1227, 717] width 29 height 13
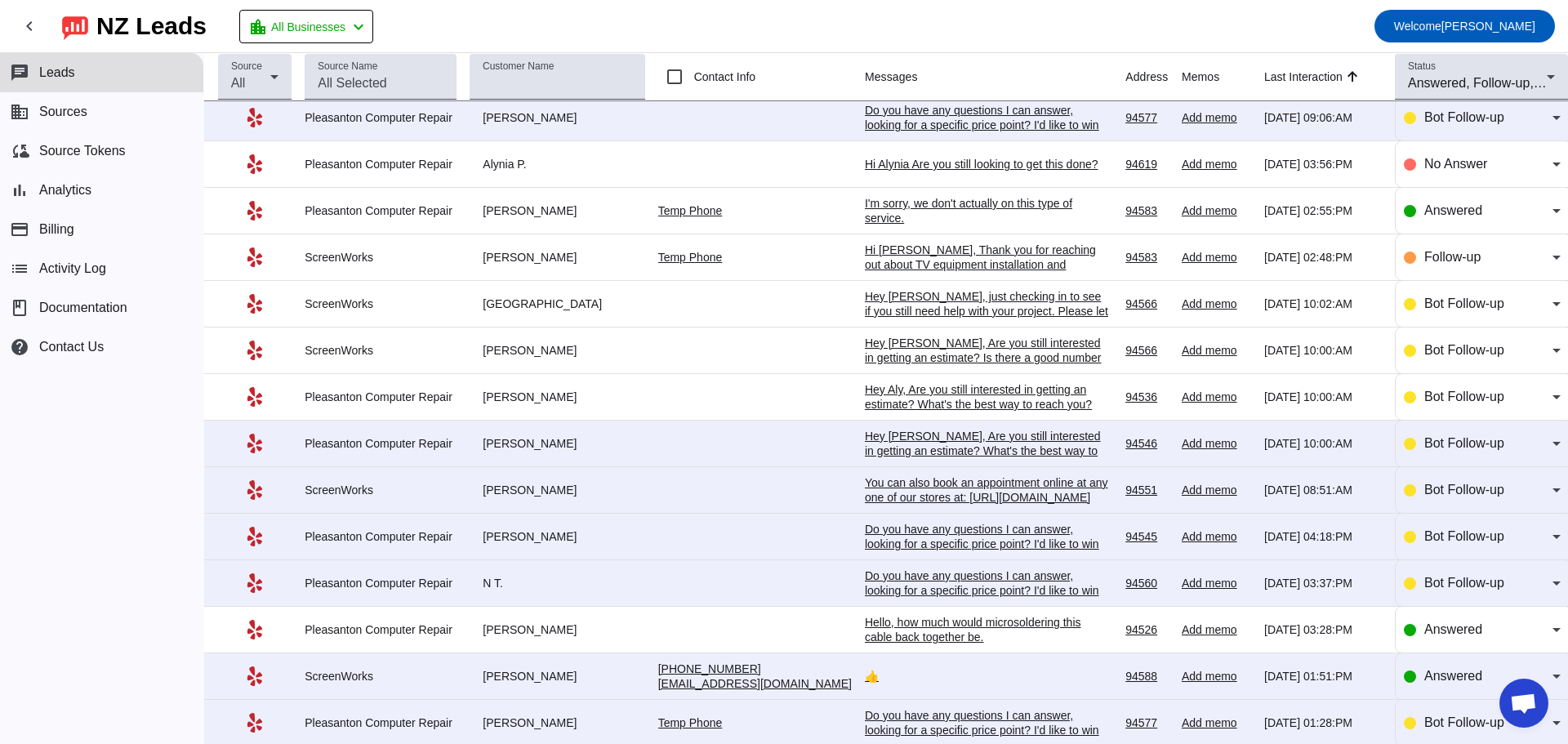
scroll to position [327, 0]
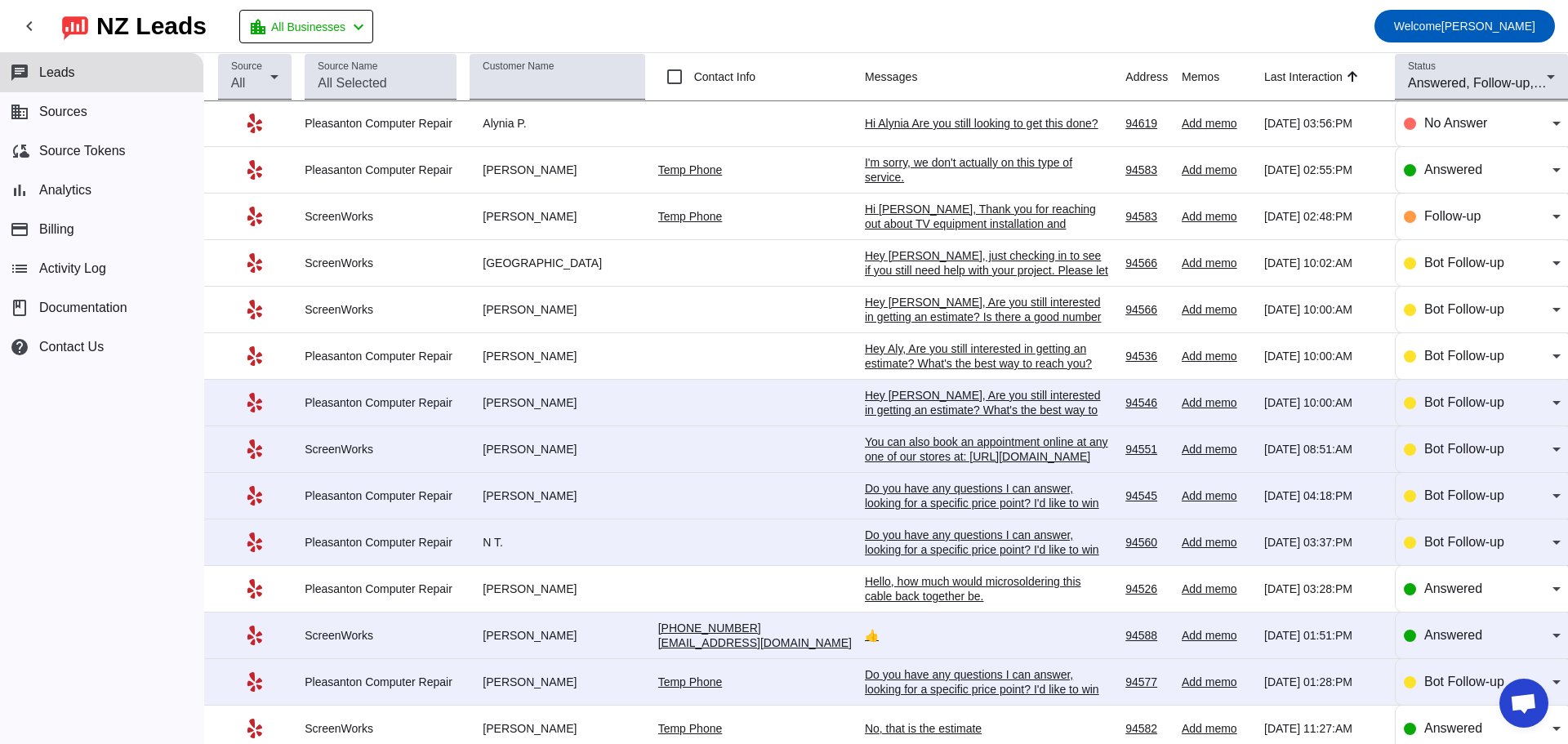
click at [888, 601] on div "Hello, how much would microsoldering this cable back together be." at bounding box center [987, 589] width 245 height 29
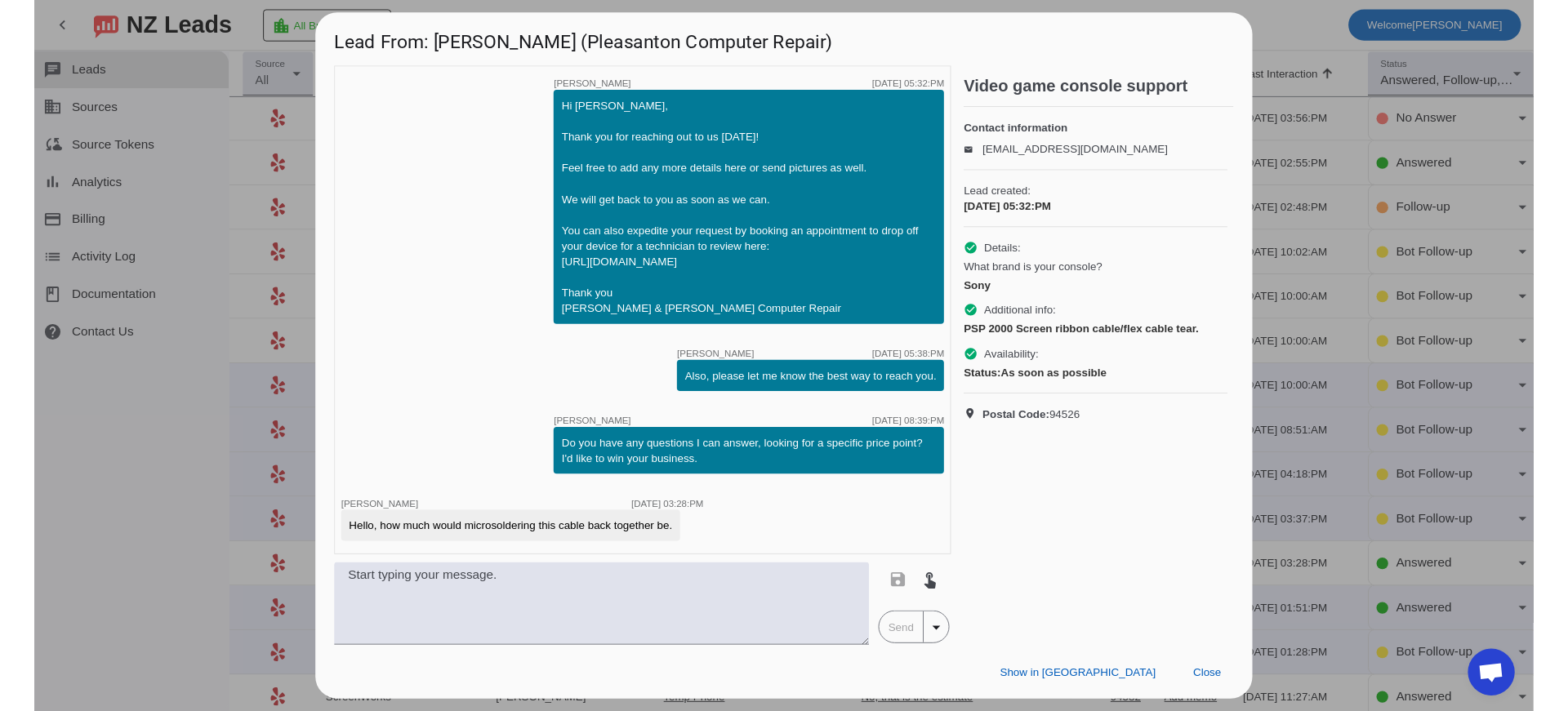
scroll to position [0, 0]
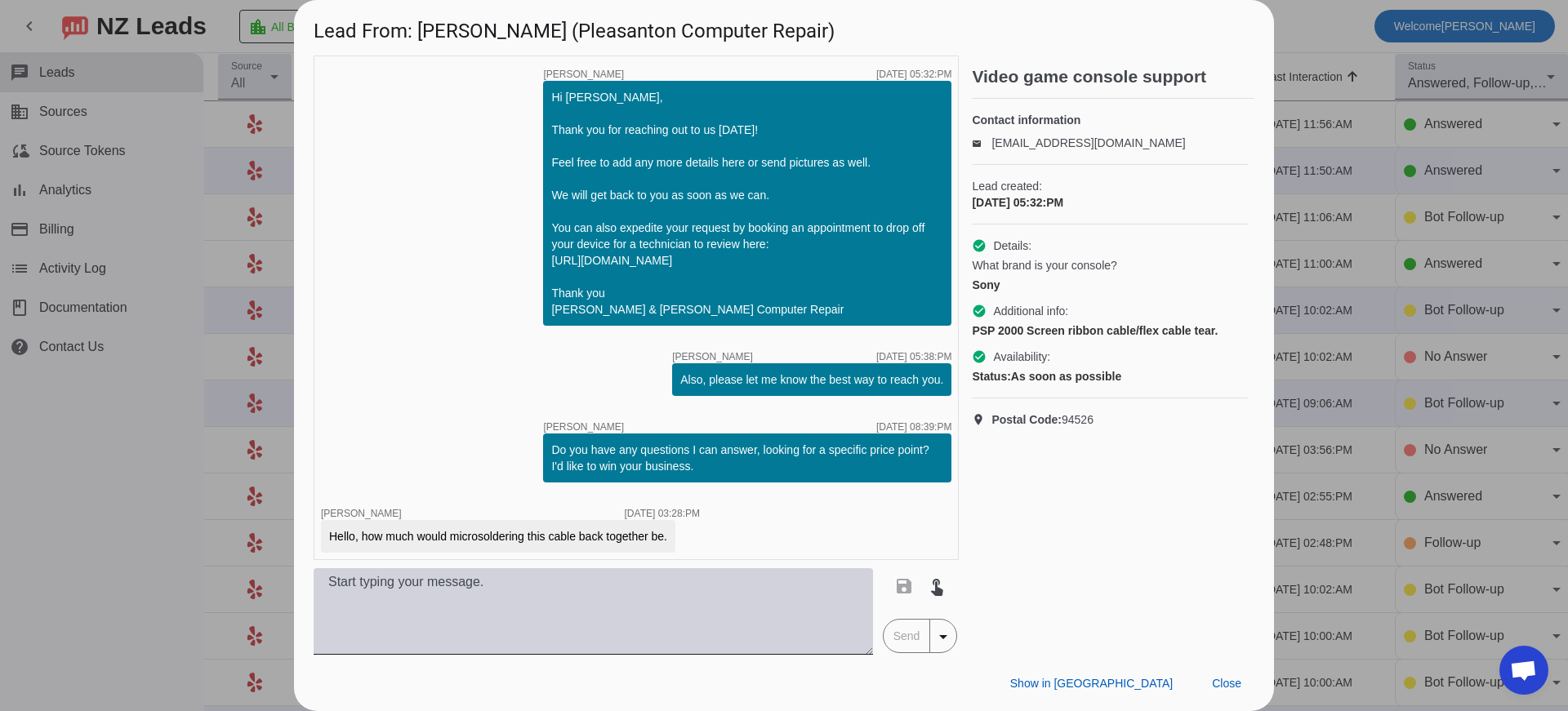
click at [464, 599] on textarea at bounding box center [593, 611] width 559 height 86
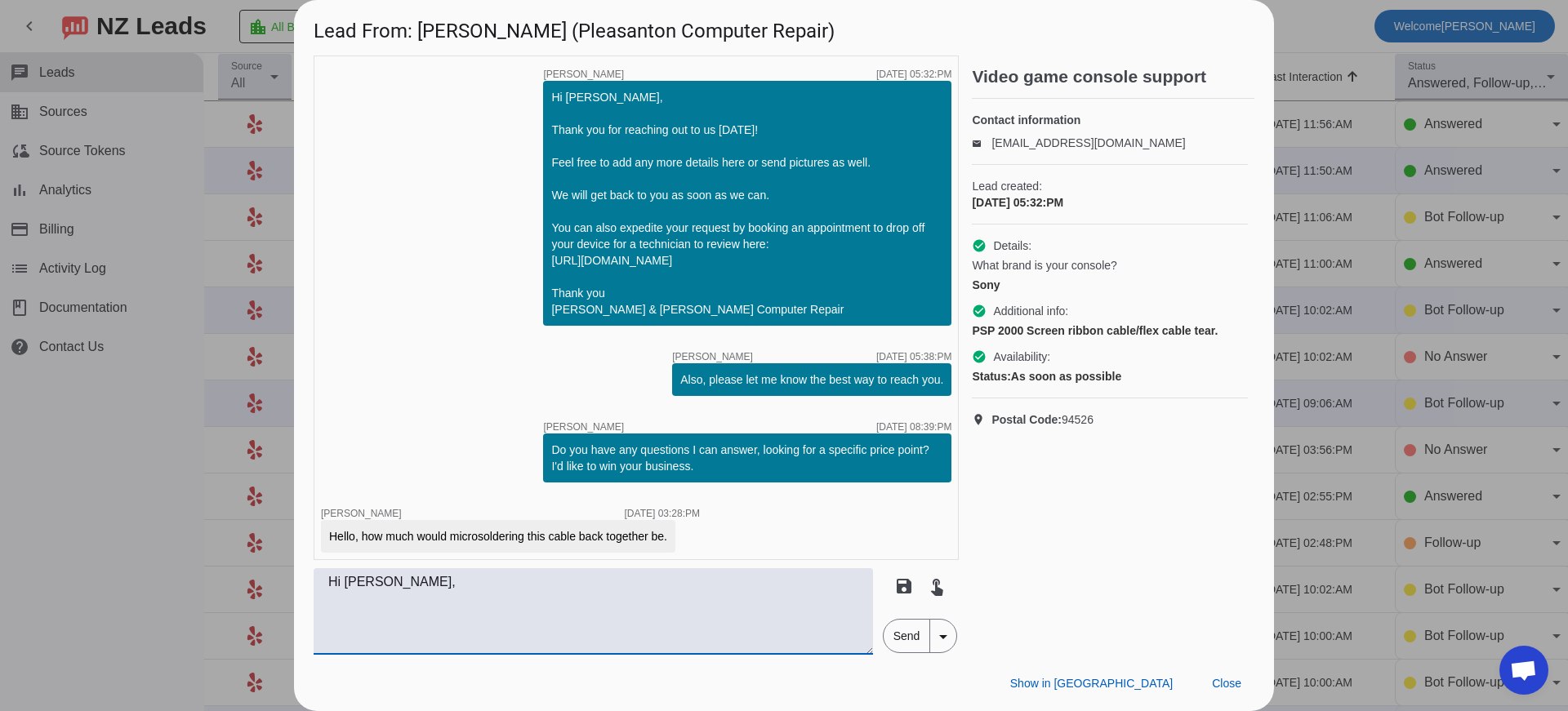
type textarea "Hi Lawrence,"
